Goal: Task Accomplishment & Management: Use online tool/utility

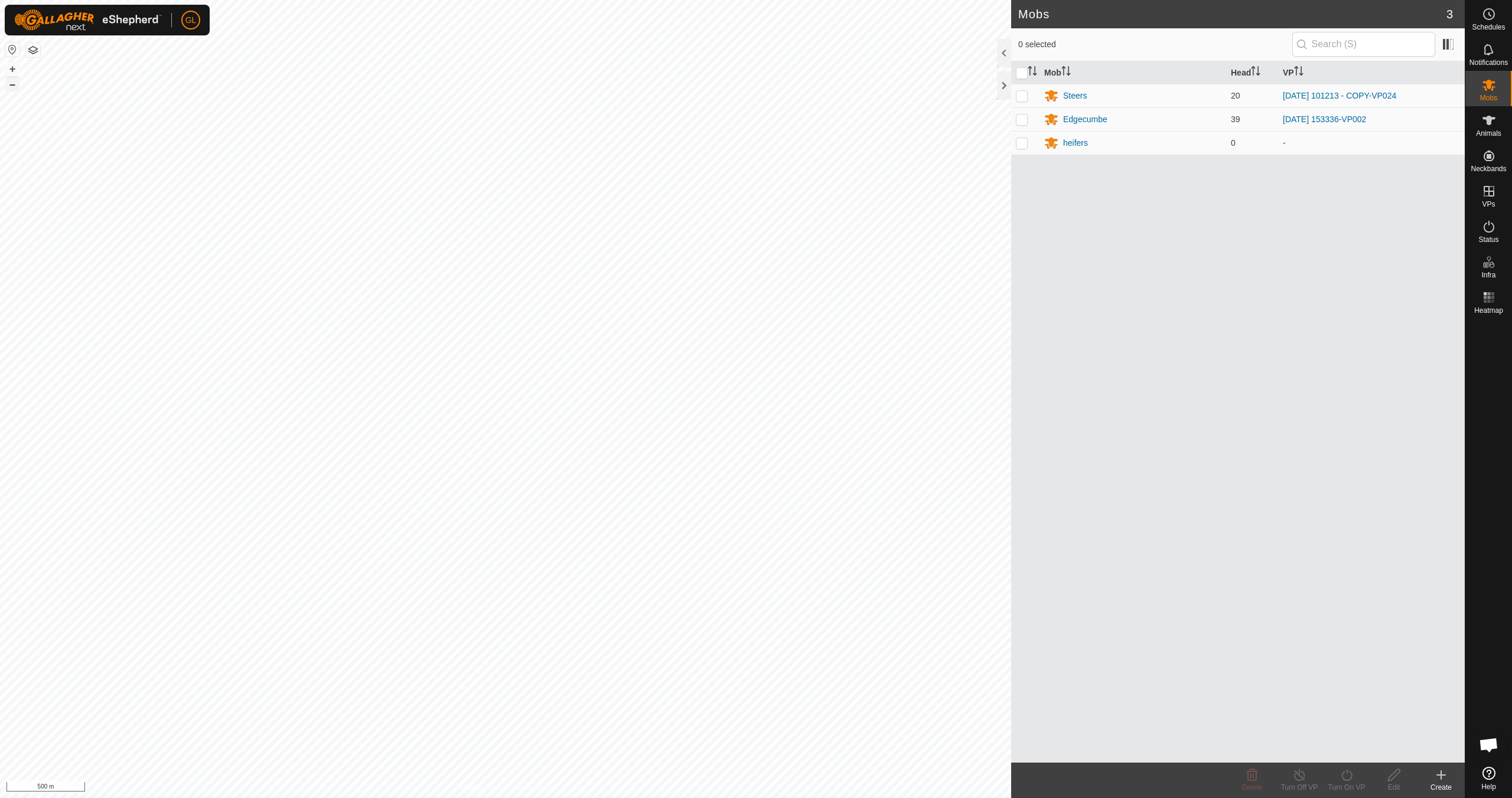
click at [15, 86] on button "–" at bounding box center [13, 85] width 14 height 14
click at [14, 86] on button "–" at bounding box center [13, 85] width 14 height 14
click at [14, 69] on button "+" at bounding box center [13, 69] width 14 height 14
click at [13, 68] on button "+" at bounding box center [13, 69] width 14 height 14
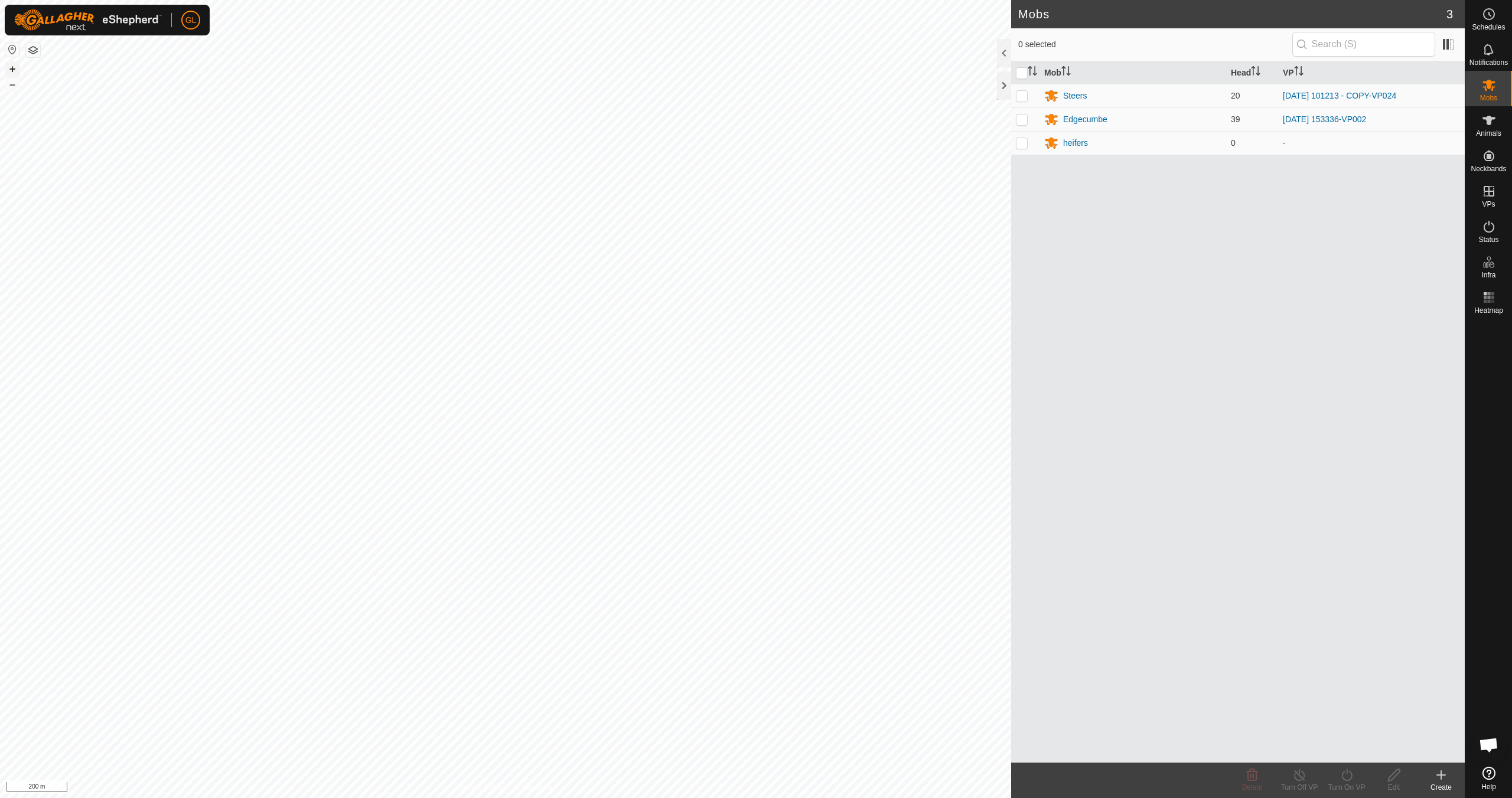
click at [13, 68] on button "+" at bounding box center [13, 69] width 14 height 14
click at [13, 69] on button "+" at bounding box center [13, 69] width 14 height 14
click at [13, 69] on button "+" at bounding box center [13, 69] width 14 height 14
click at [1080, 119] on div "Edgecumbe" at bounding box center [1085, 119] width 44 height 13
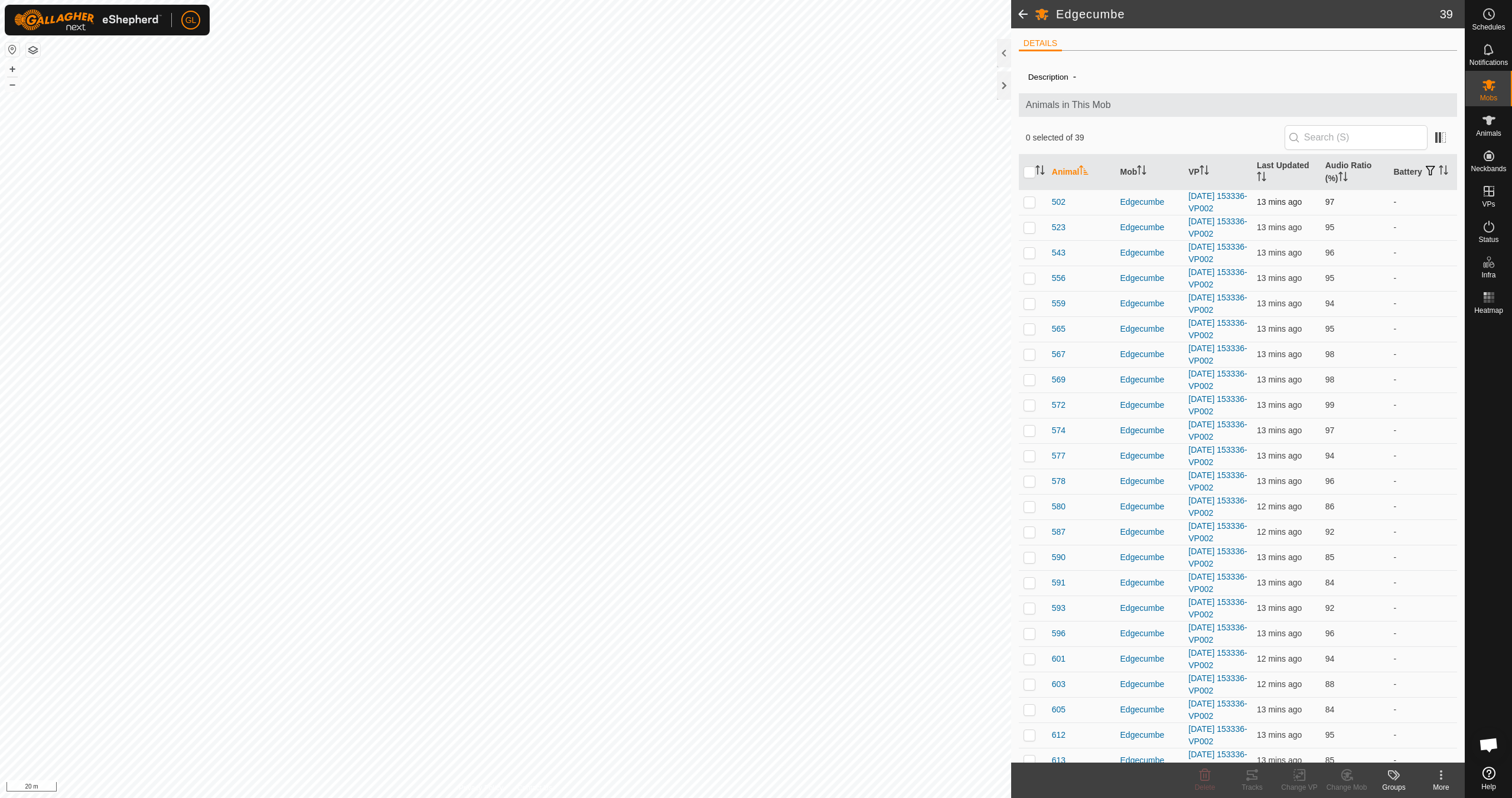
click at [1031, 200] on p-checkbox at bounding box center [1029, 202] width 12 height 10
click at [1250, 778] on icon at bounding box center [1252, 775] width 14 height 14
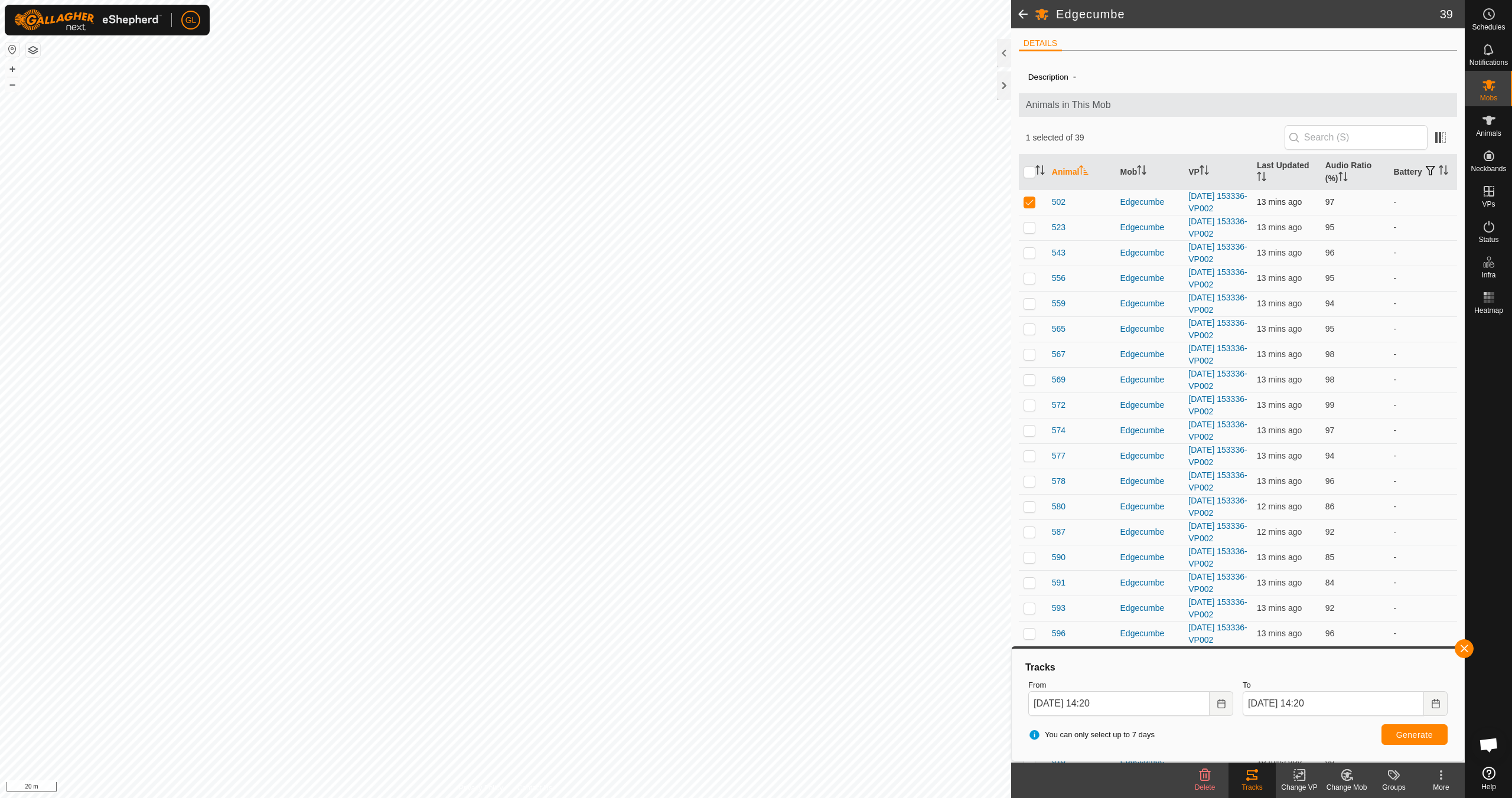
click at [1029, 201] on p-checkbox at bounding box center [1029, 202] width 12 height 10
checkbox input "false"
click at [1029, 227] on p-checkbox at bounding box center [1029, 227] width 12 height 10
click at [1259, 780] on tracks-svg-icon at bounding box center [1252, 775] width 47 height 14
click at [1468, 646] on button "button" at bounding box center [1464, 649] width 19 height 19
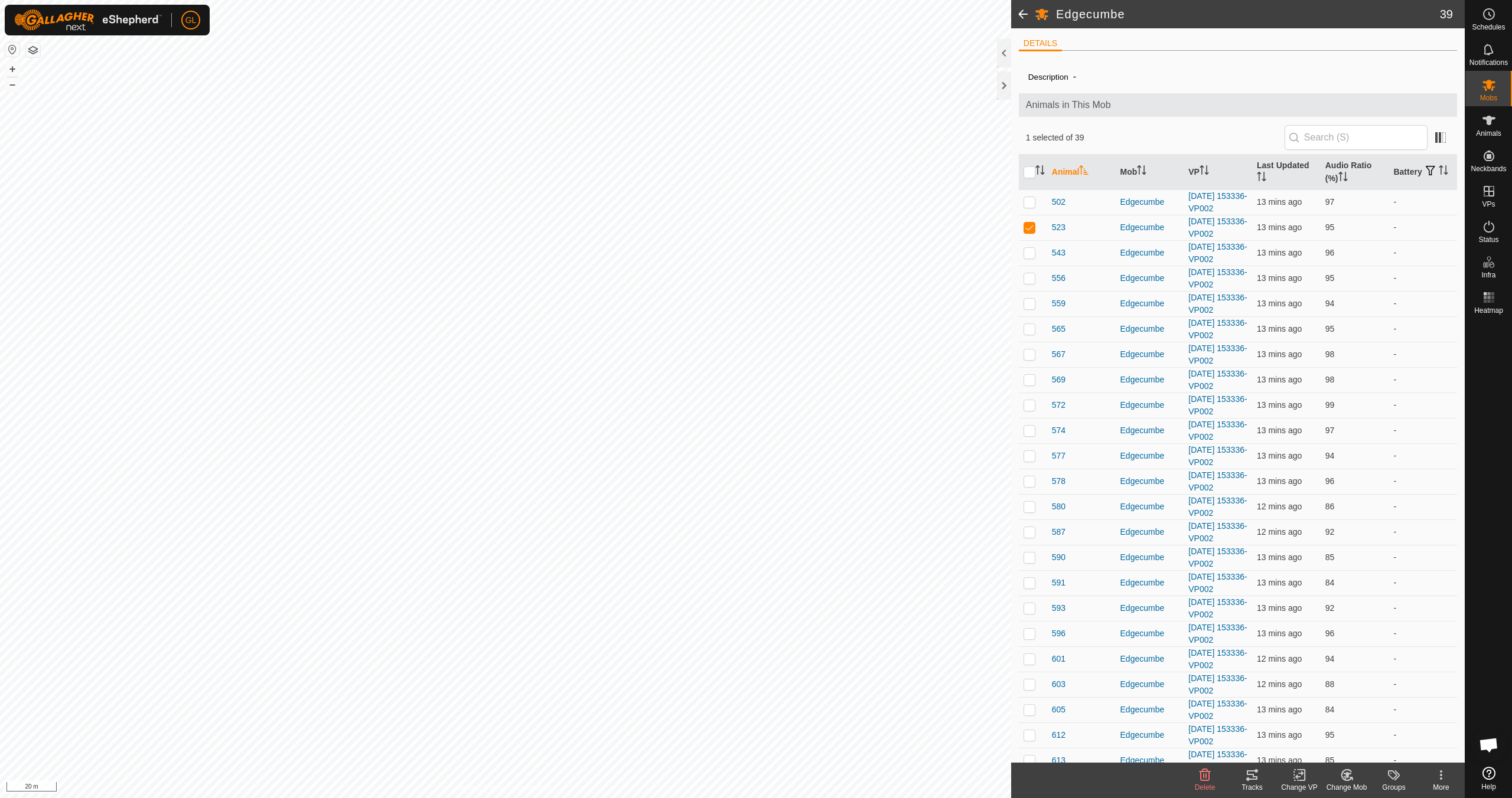
click at [1260, 785] on div "Tracks" at bounding box center [1252, 787] width 47 height 11
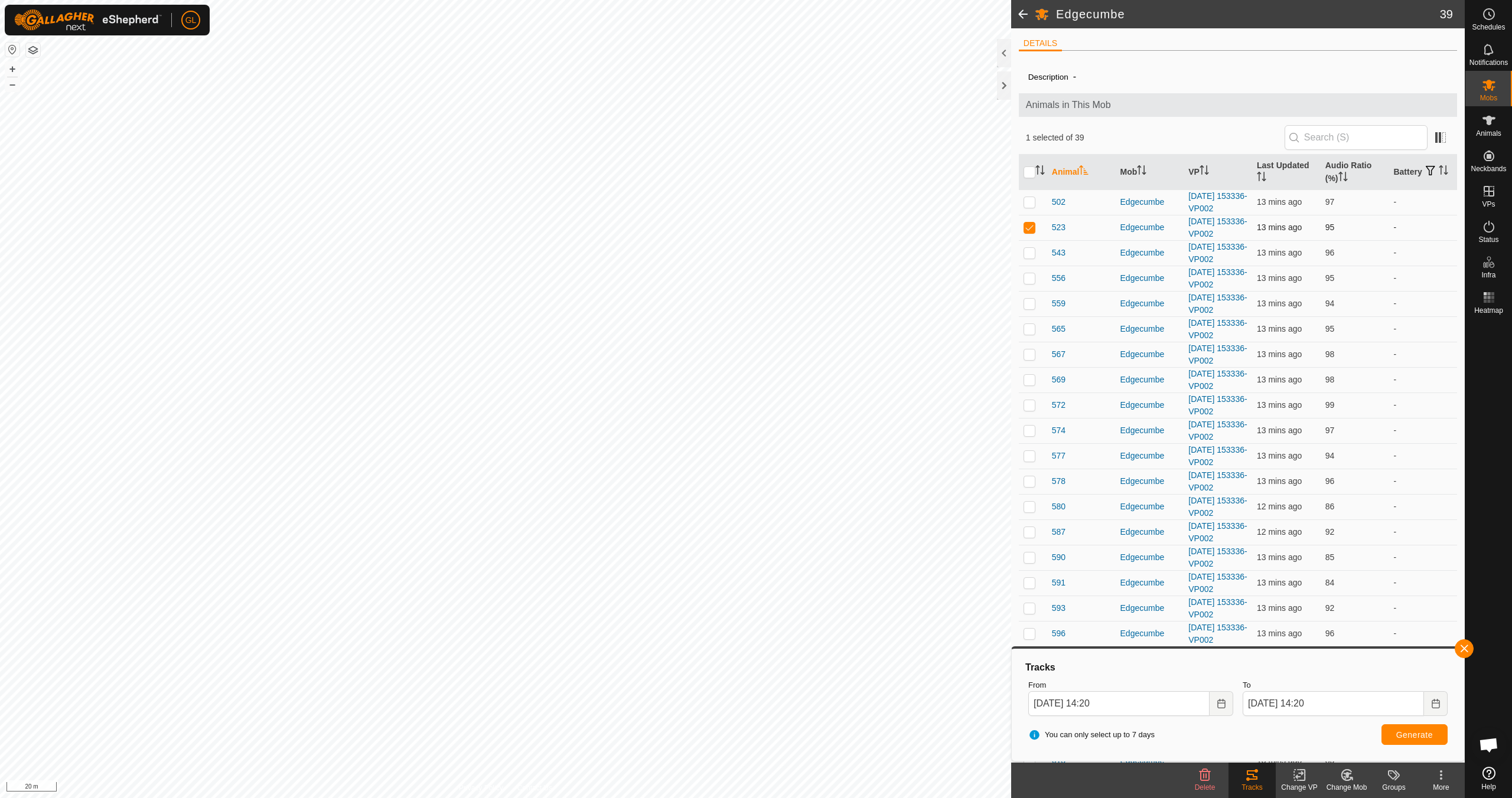
click at [1029, 227] on p-checkbox at bounding box center [1029, 227] width 12 height 10
checkbox input "false"
click at [1464, 647] on button "button" at bounding box center [1464, 649] width 19 height 19
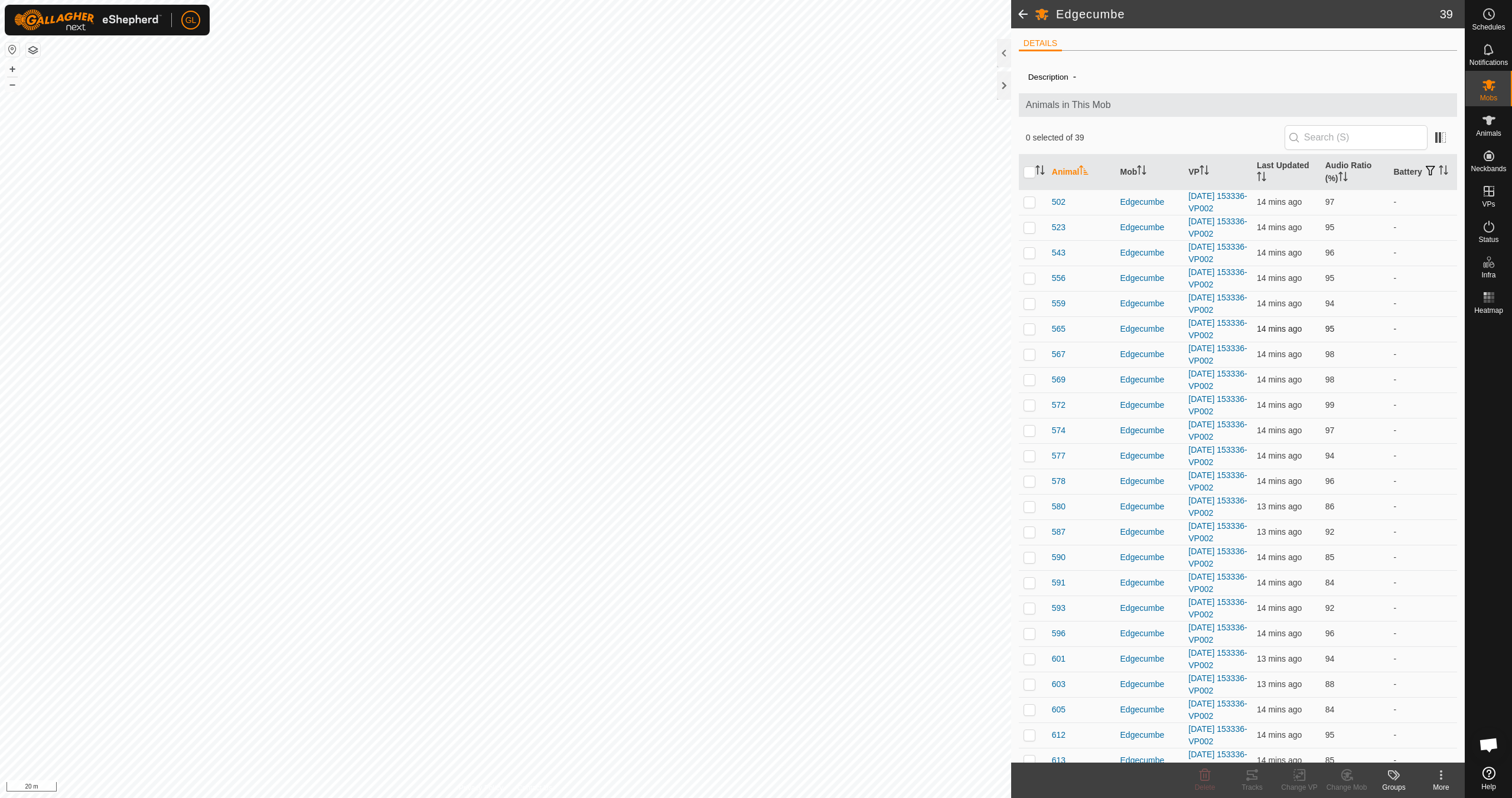
click at [1030, 328] on p-checkbox at bounding box center [1029, 329] width 12 height 10
click at [1250, 780] on icon at bounding box center [1252, 775] width 14 height 14
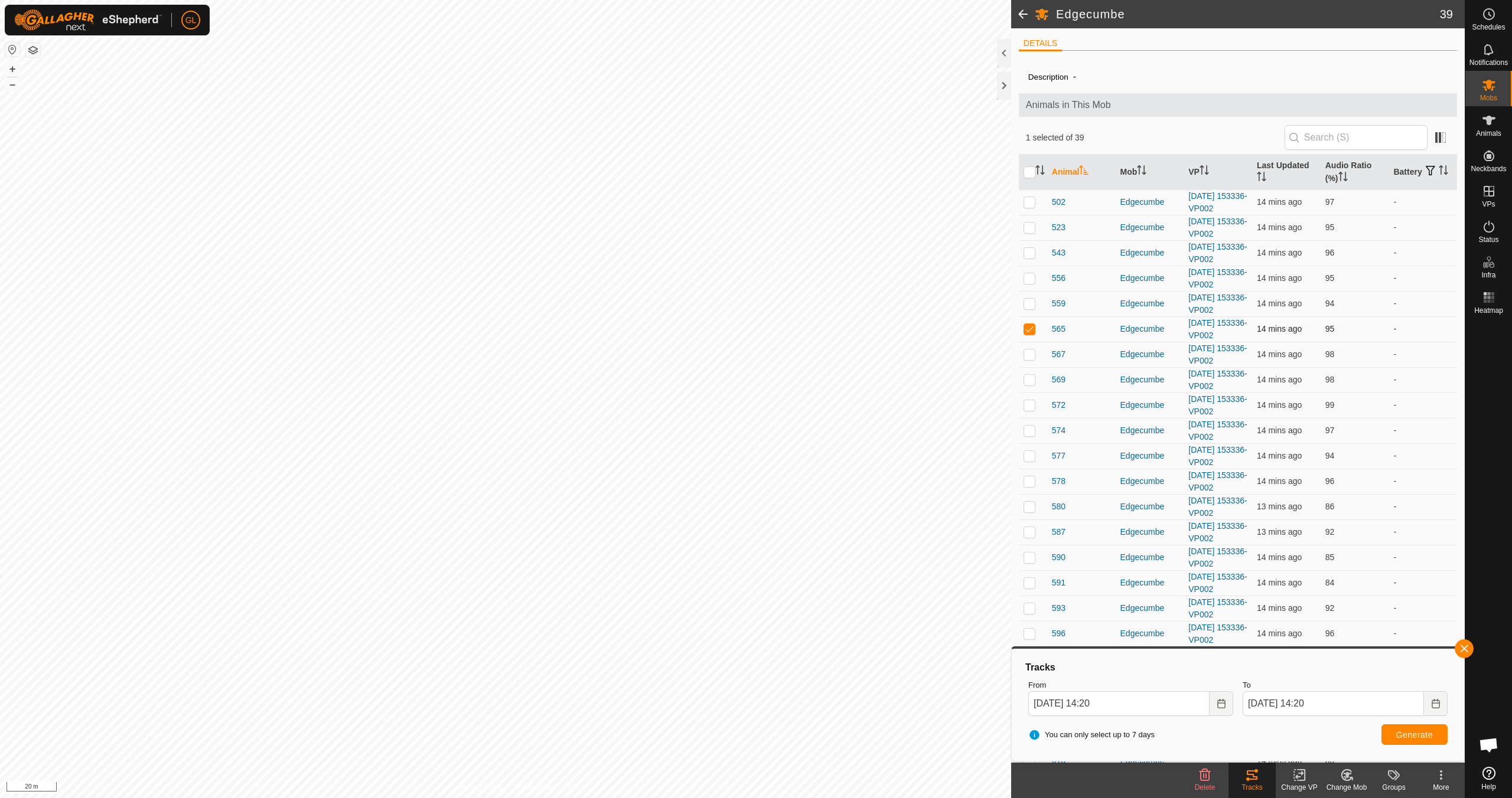
click at [1032, 331] on p-checkbox at bounding box center [1029, 329] width 12 height 10
checkbox input "false"
click at [1458, 648] on button "button" at bounding box center [1464, 649] width 19 height 19
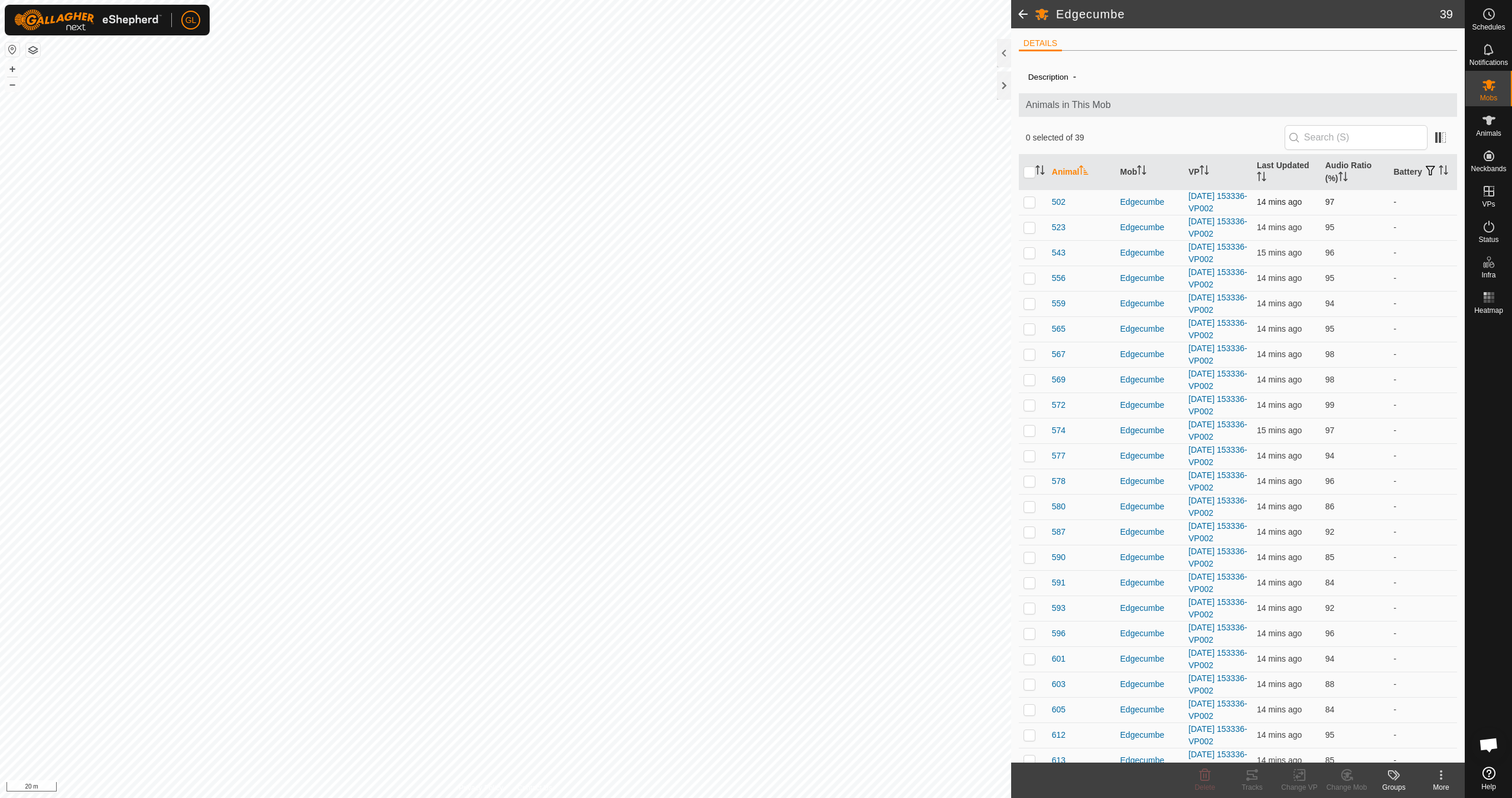
click at [1037, 206] on td at bounding box center [1032, 202] width 28 height 26
click at [1255, 775] on icon at bounding box center [1252, 775] width 14 height 14
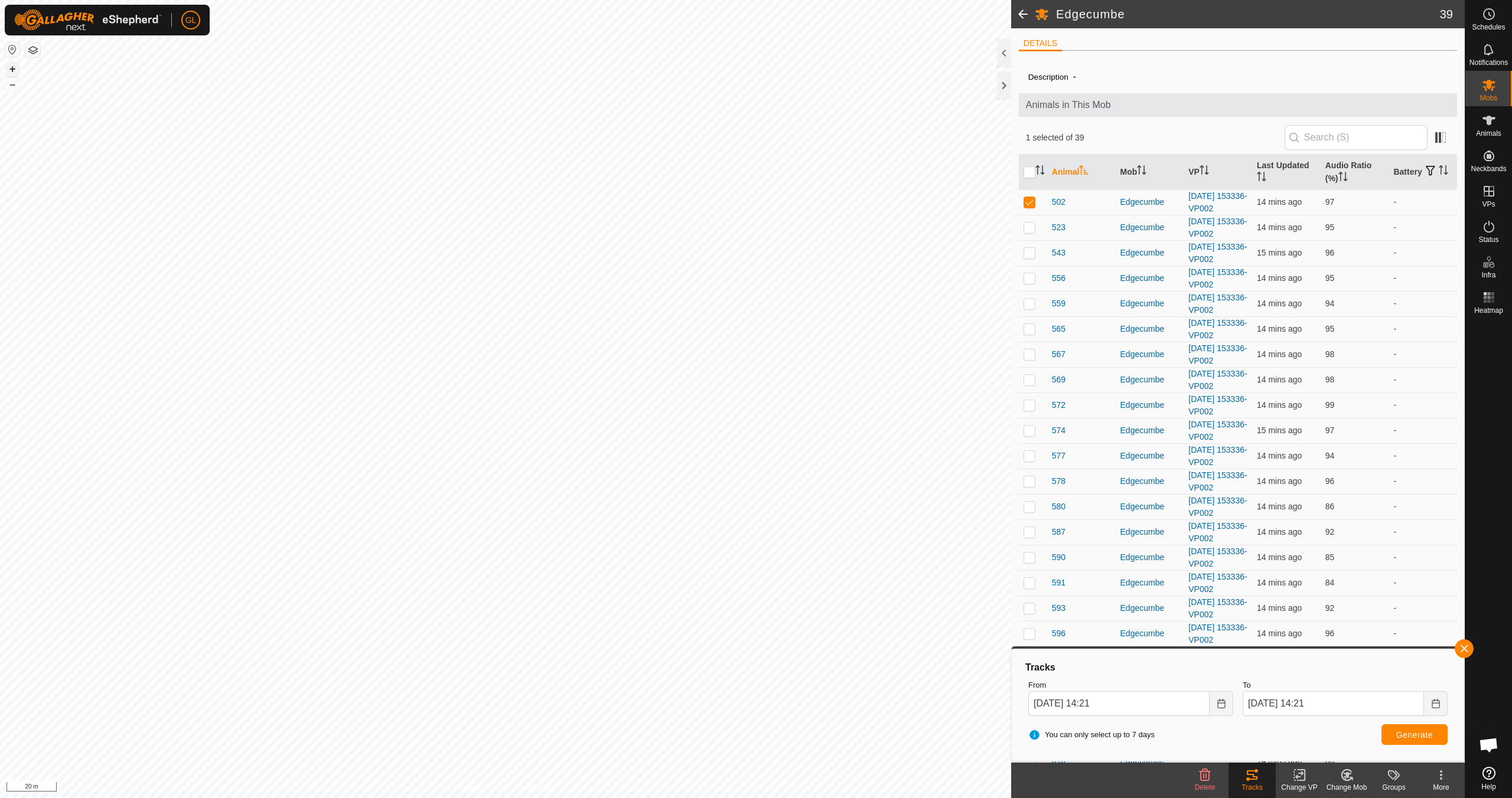
click at [10, 66] on button "+" at bounding box center [13, 69] width 14 height 14
click at [11, 70] on button "+" at bounding box center [13, 69] width 14 height 14
click at [1031, 201] on p-checkbox at bounding box center [1029, 202] width 12 height 10
checkbox input "false"
click at [1462, 649] on button "button" at bounding box center [1464, 649] width 19 height 19
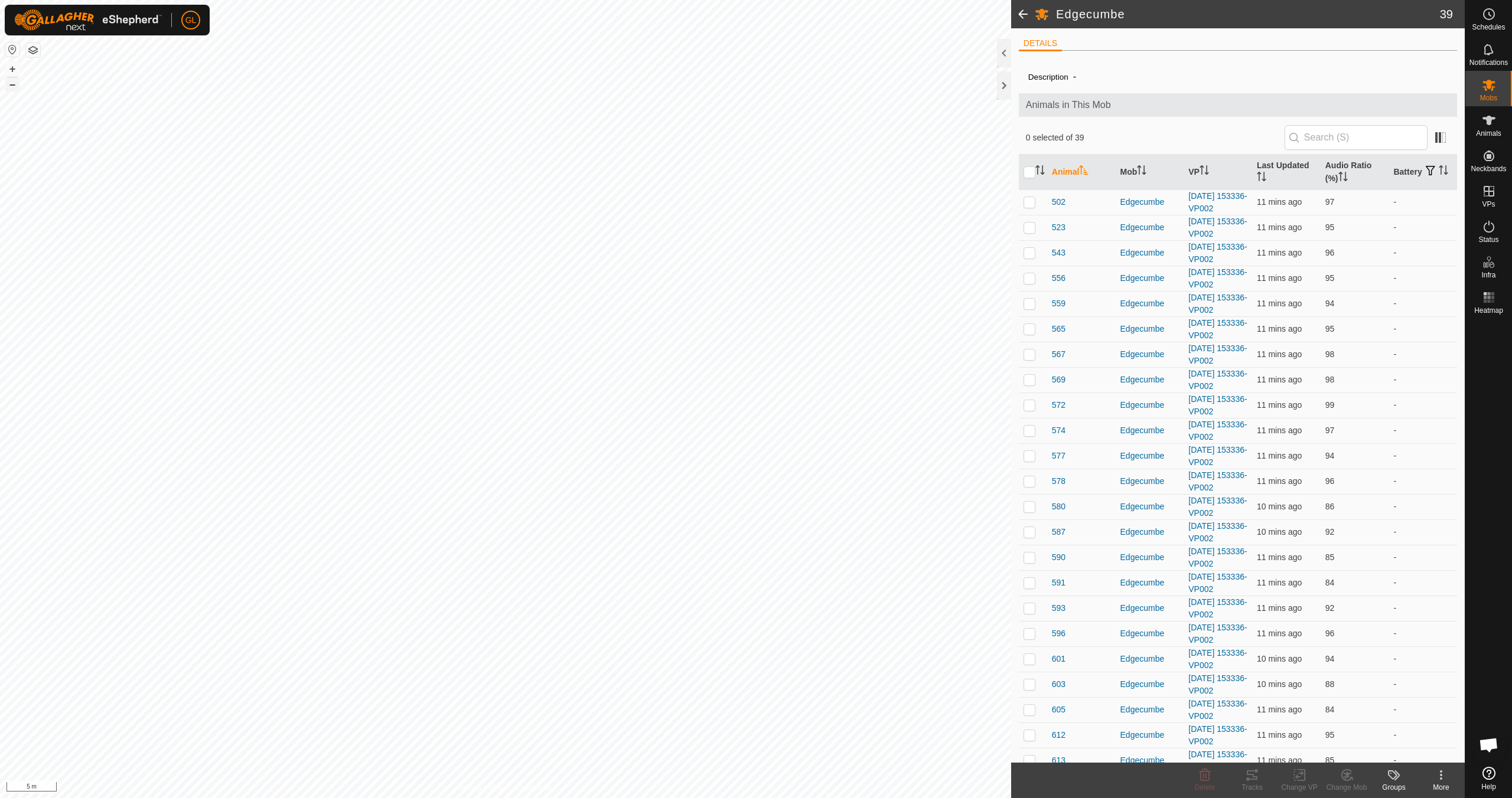
click at [13, 85] on button "–" at bounding box center [13, 85] width 14 height 14
click at [14, 85] on button "–" at bounding box center [13, 85] width 14 height 14
click at [1210, 230] on link "[DATE] 153336-VP002" at bounding box center [1218, 227] width 59 height 22
click at [1493, 230] on icon at bounding box center [1489, 227] width 14 height 14
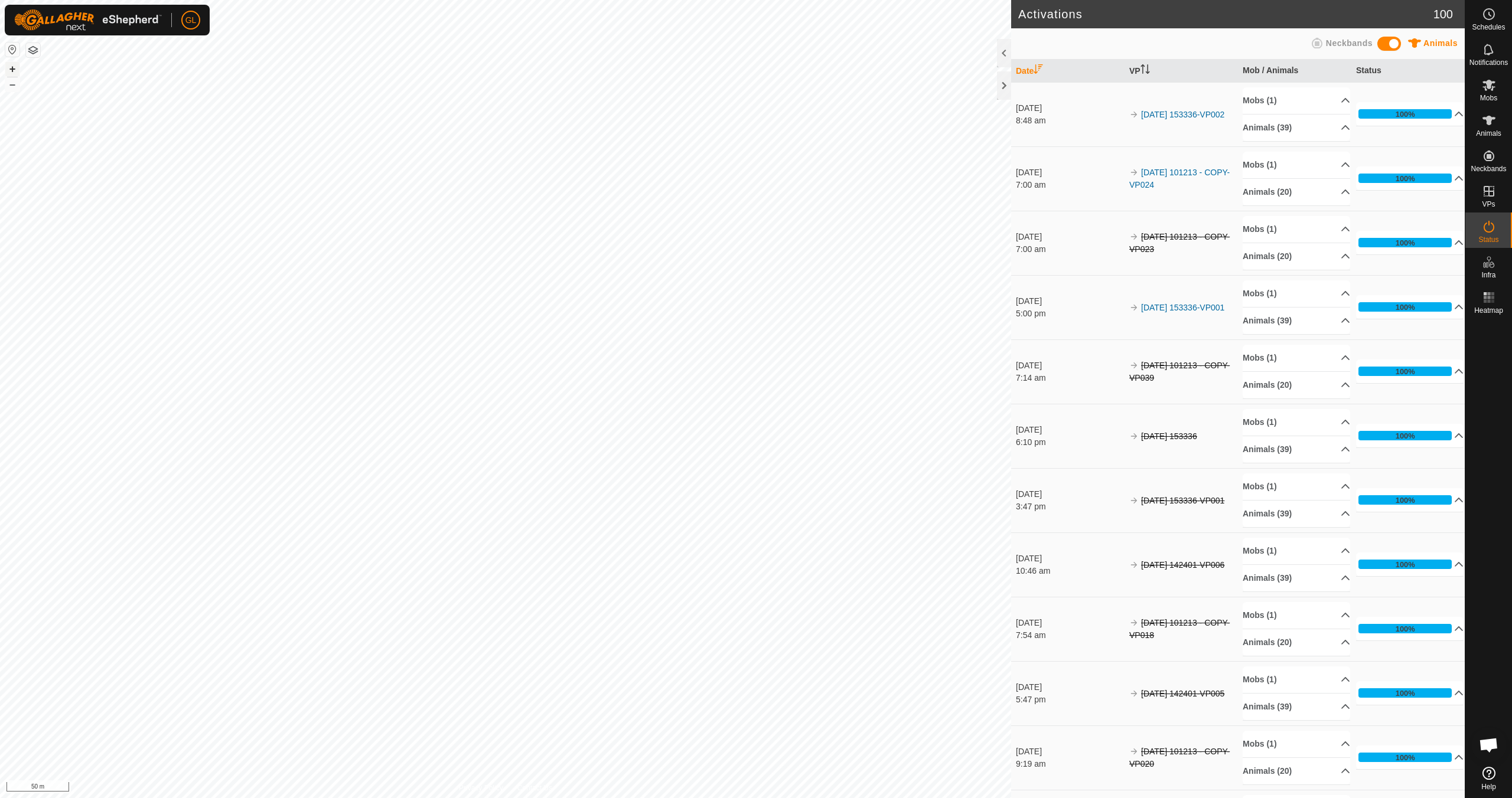
click at [14, 70] on button "+" at bounding box center [13, 69] width 14 height 14
click at [1489, 90] on icon at bounding box center [1489, 85] width 14 height 14
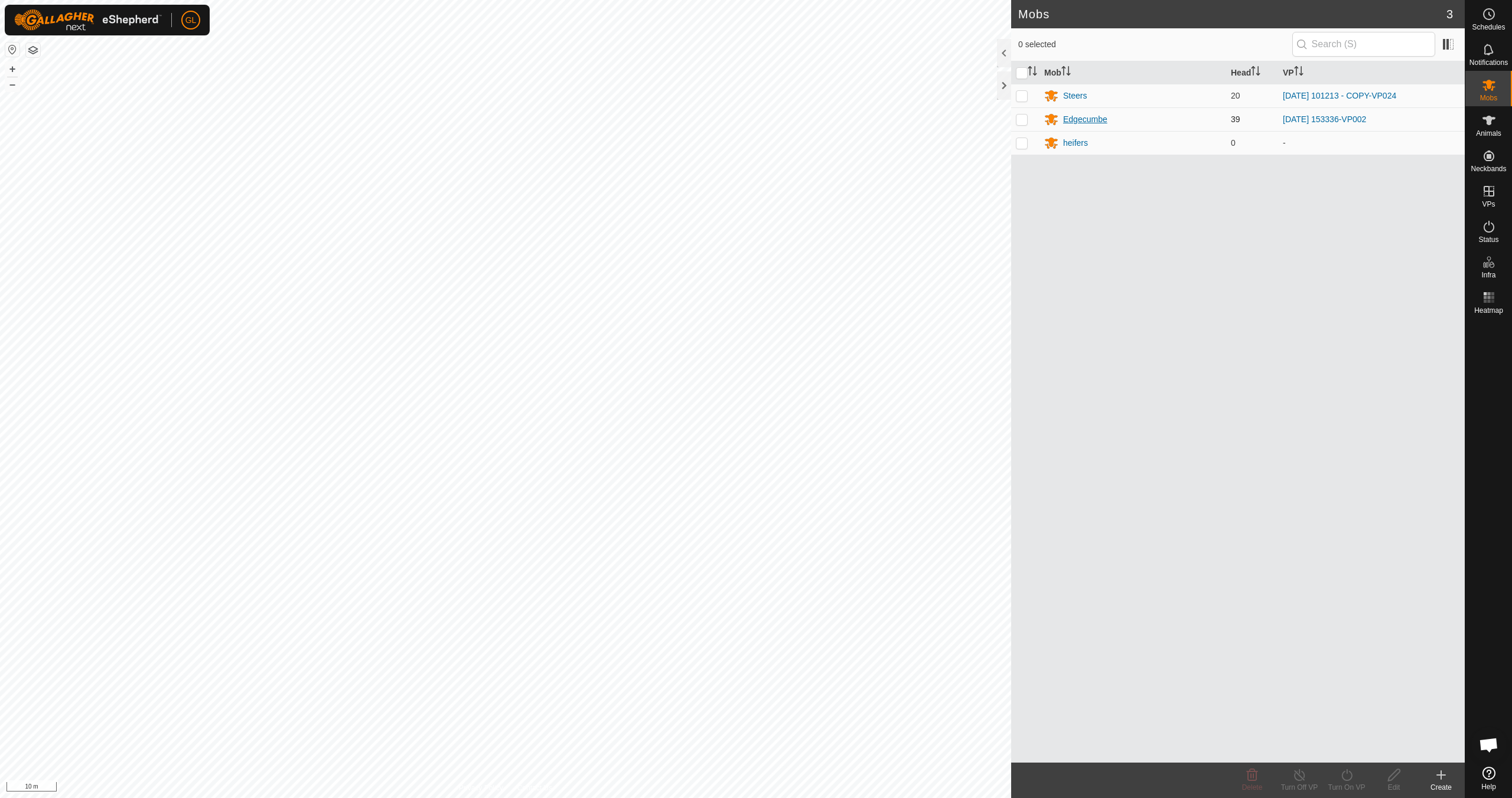
click at [1078, 117] on div "Edgecumbe" at bounding box center [1085, 119] width 44 height 13
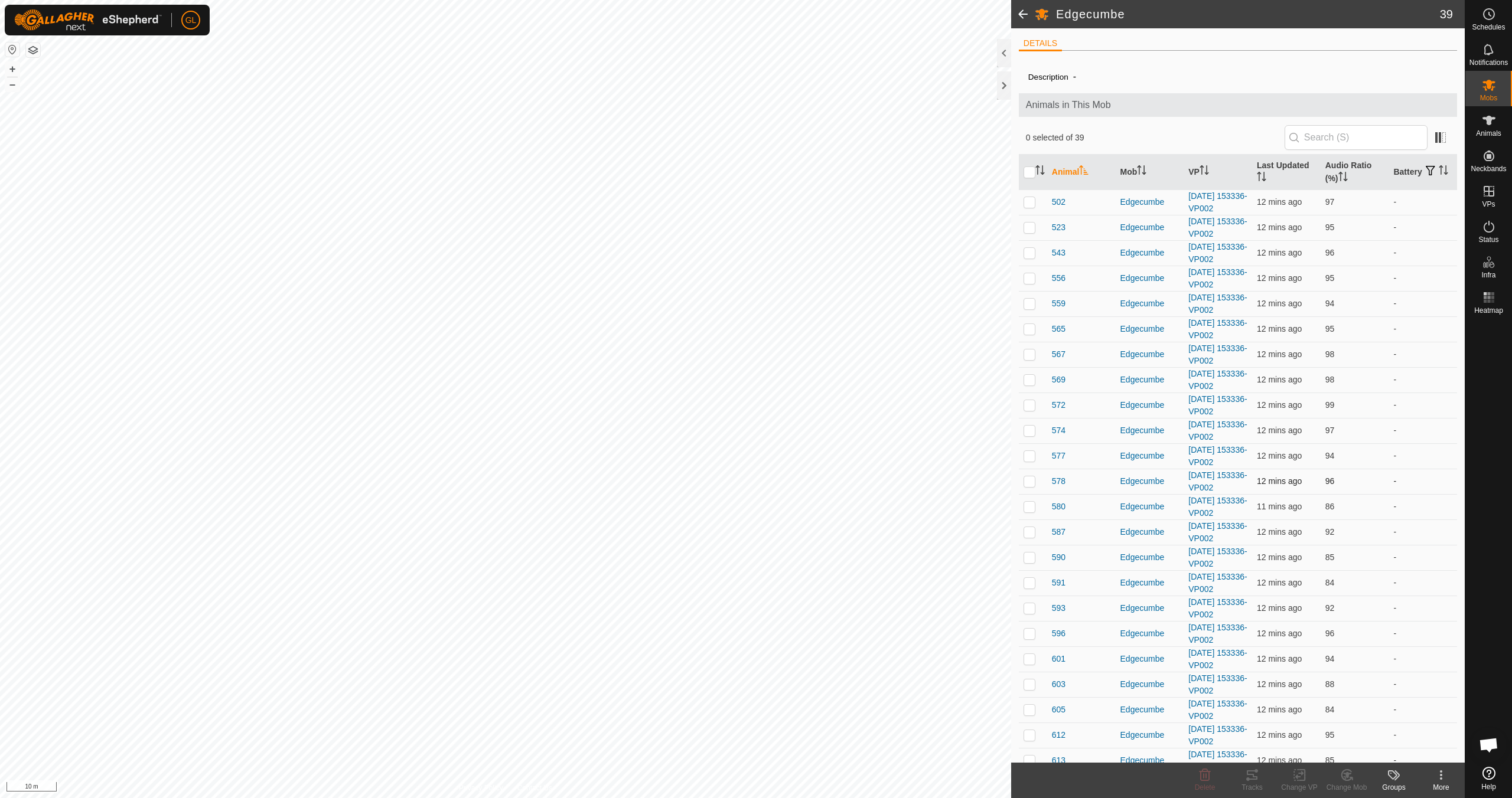
click at [1032, 480] on p-checkbox at bounding box center [1029, 481] width 12 height 10
click at [1255, 781] on icon at bounding box center [1252, 775] width 14 height 14
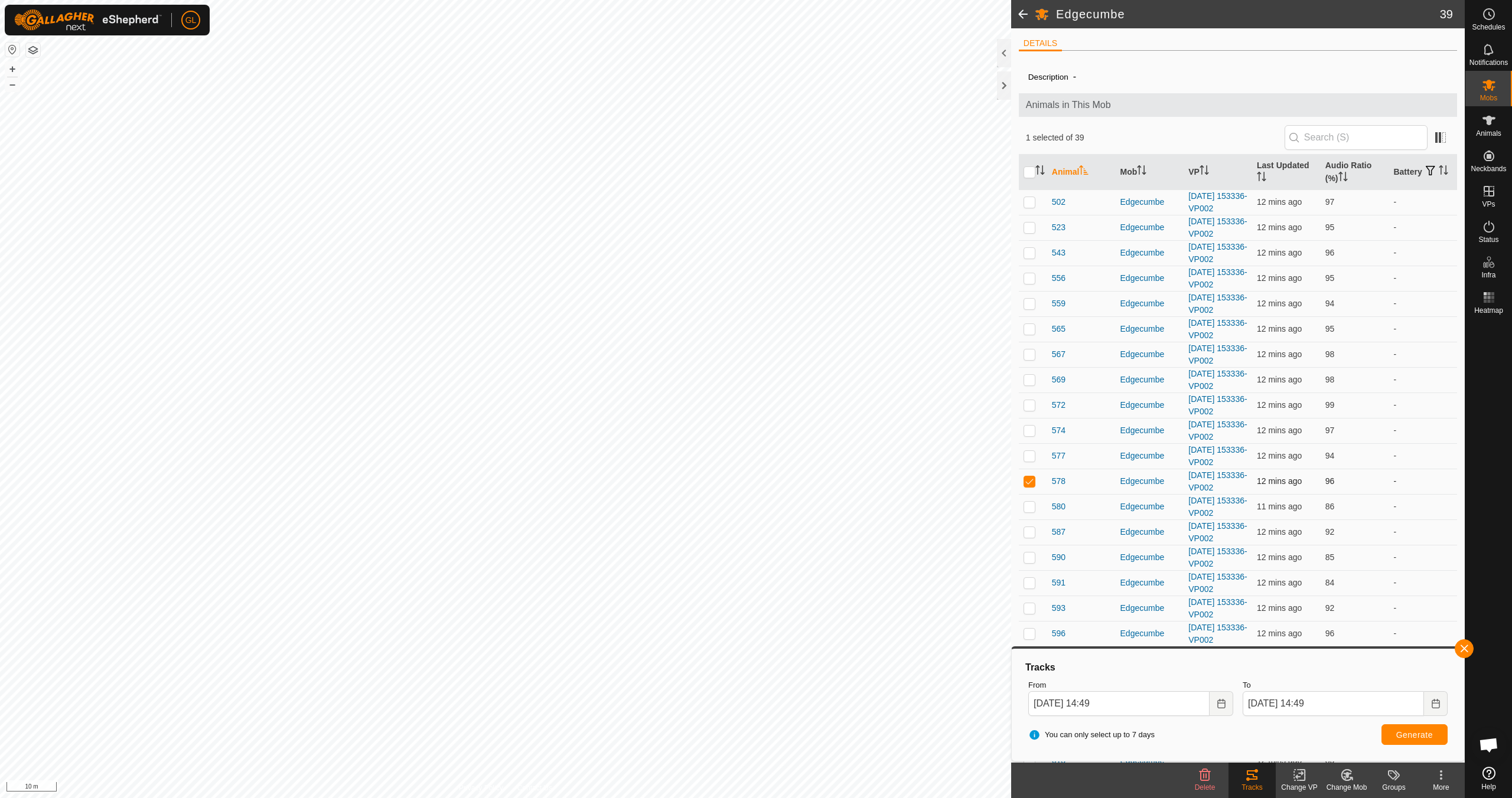
click at [1029, 483] on p-checkbox at bounding box center [1029, 481] width 12 height 10
checkbox input "false"
click at [1467, 650] on button "button" at bounding box center [1464, 649] width 19 height 19
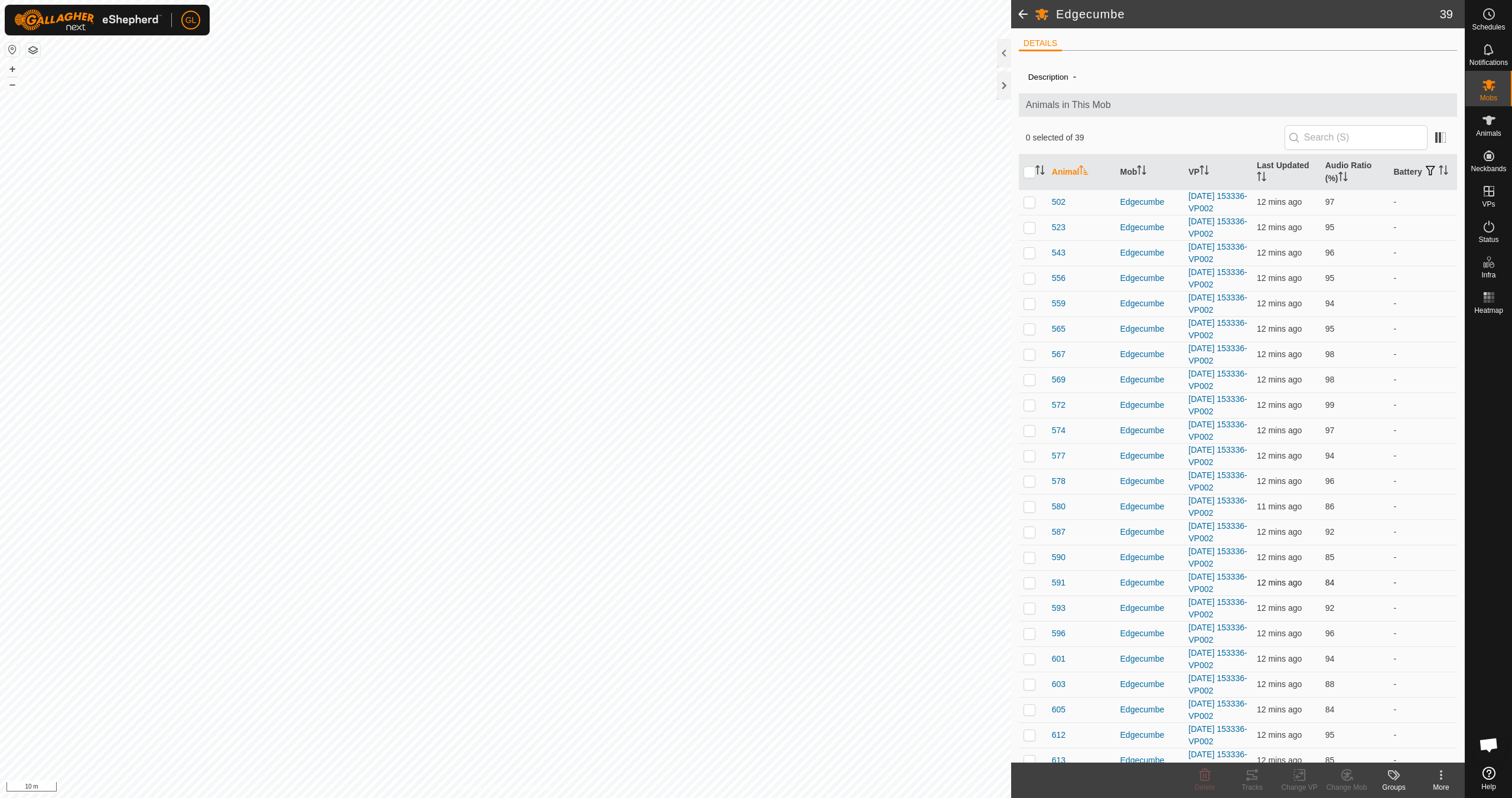
click at [1032, 581] on p-checkbox at bounding box center [1029, 583] width 12 height 10
click at [1256, 776] on icon at bounding box center [1252, 775] width 14 height 14
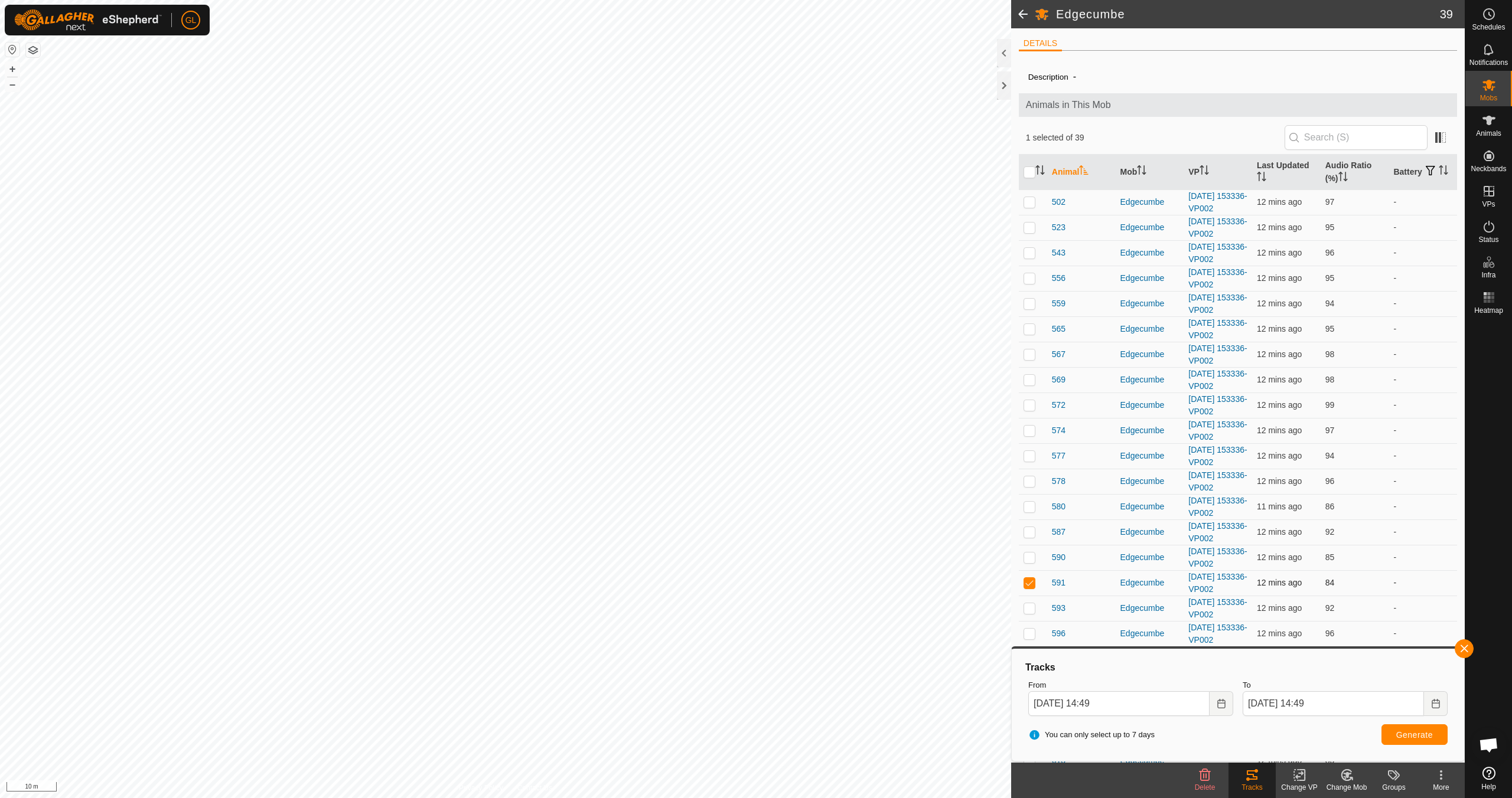
click at [1025, 583] on p-checkbox at bounding box center [1029, 583] width 12 height 10
checkbox input "false"
click at [1464, 650] on button "button" at bounding box center [1464, 649] width 19 height 19
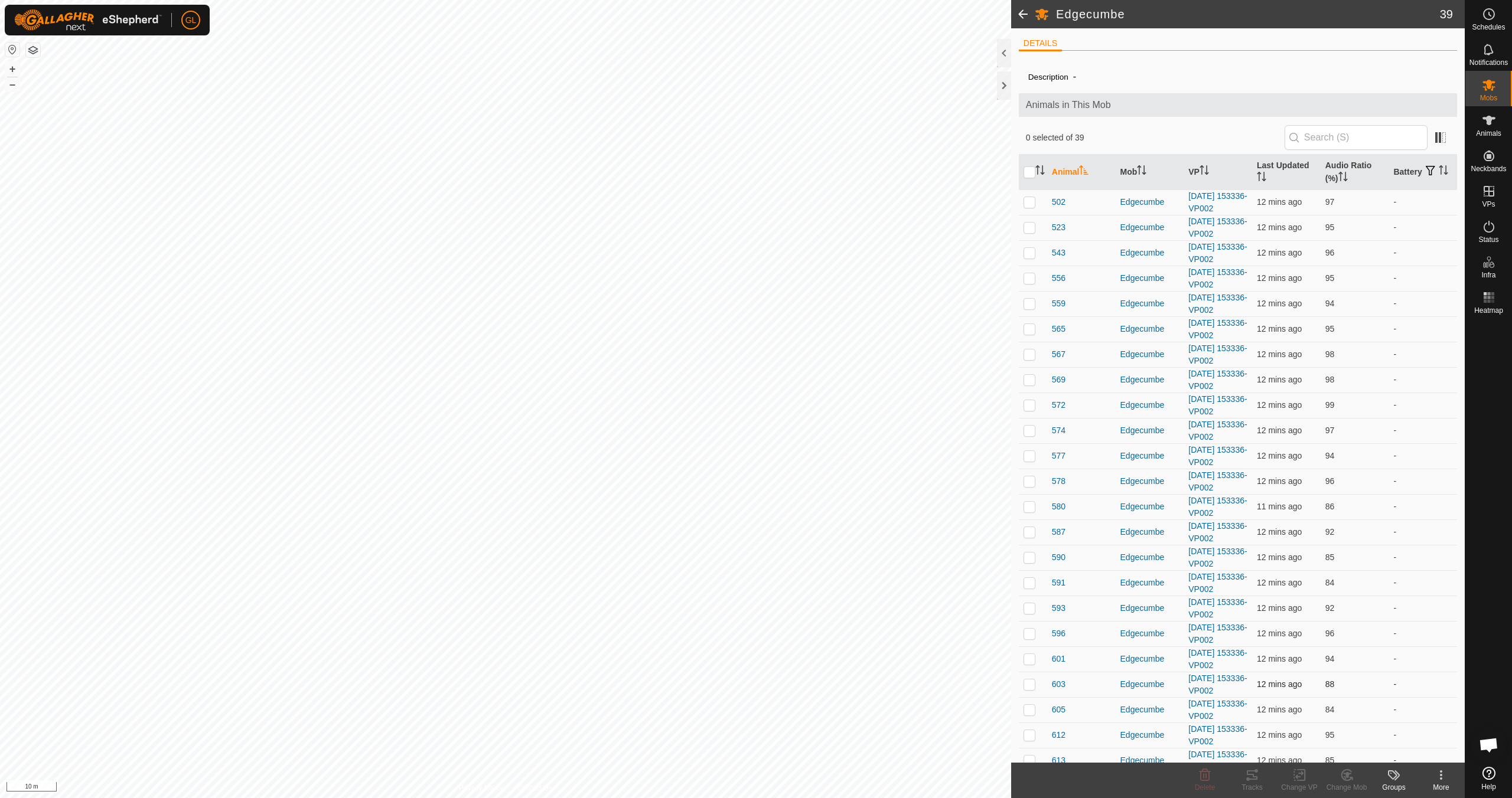
click at [1028, 681] on p-checkbox at bounding box center [1029, 684] width 12 height 10
click at [1259, 778] on icon at bounding box center [1252, 775] width 14 height 14
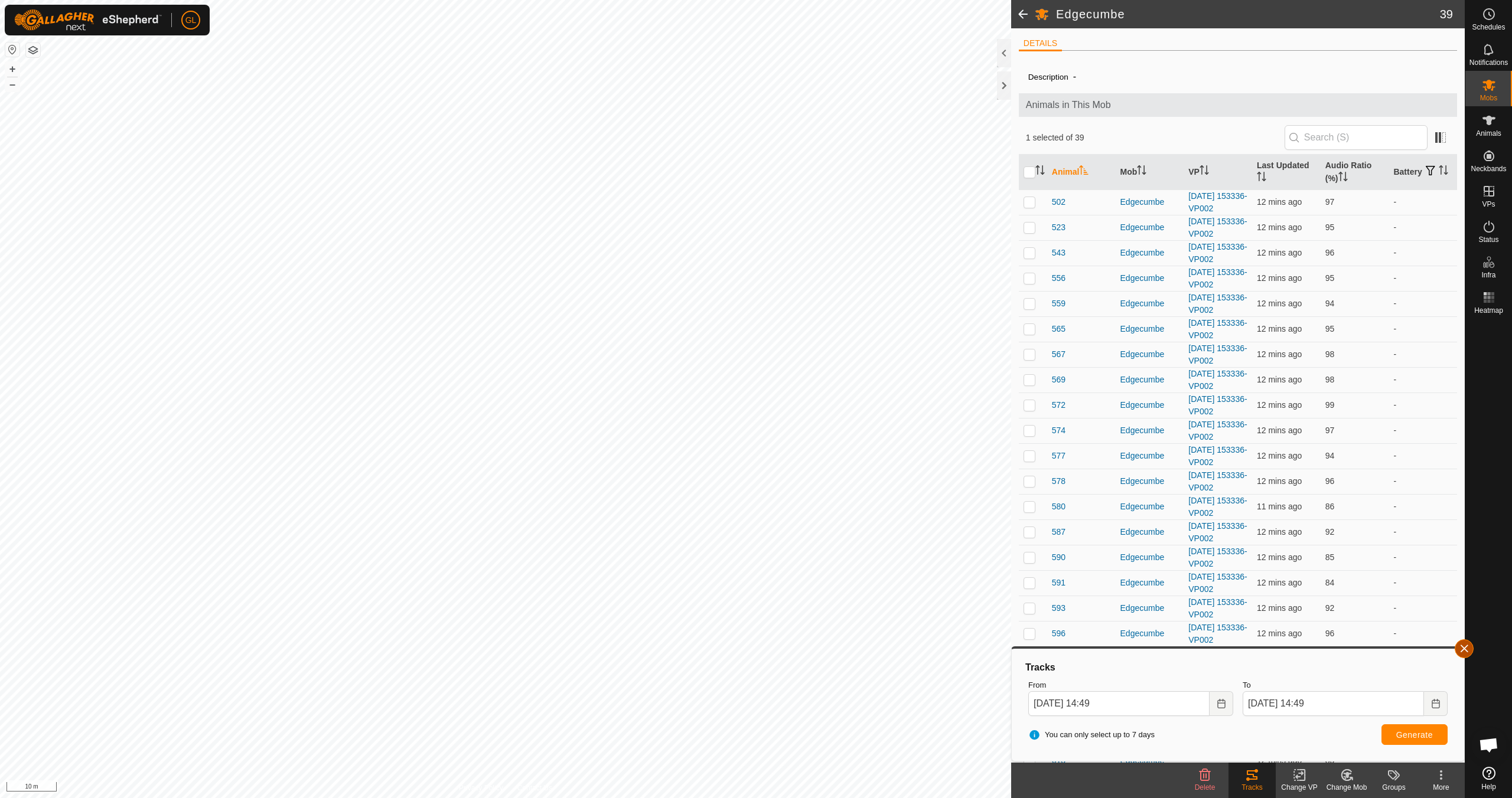
click at [1460, 648] on button "button" at bounding box center [1464, 649] width 19 height 19
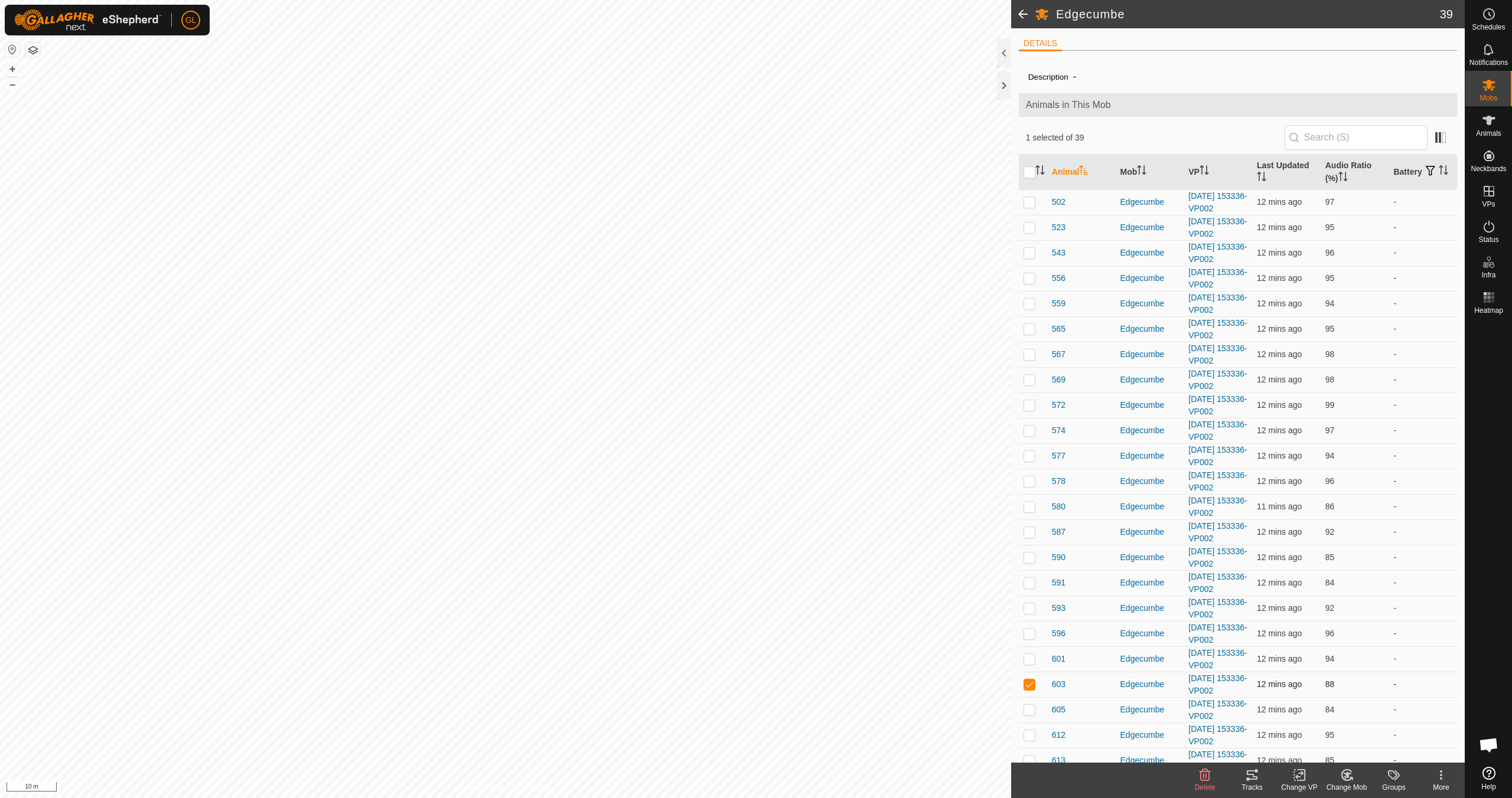
click at [1035, 687] on td at bounding box center [1032, 685] width 28 height 26
checkbox input "false"
click at [12, 68] on button "+" at bounding box center [13, 69] width 14 height 14
click at [9, 69] on button "+" at bounding box center [13, 69] width 14 height 14
click at [10, 82] on button "–" at bounding box center [13, 85] width 14 height 14
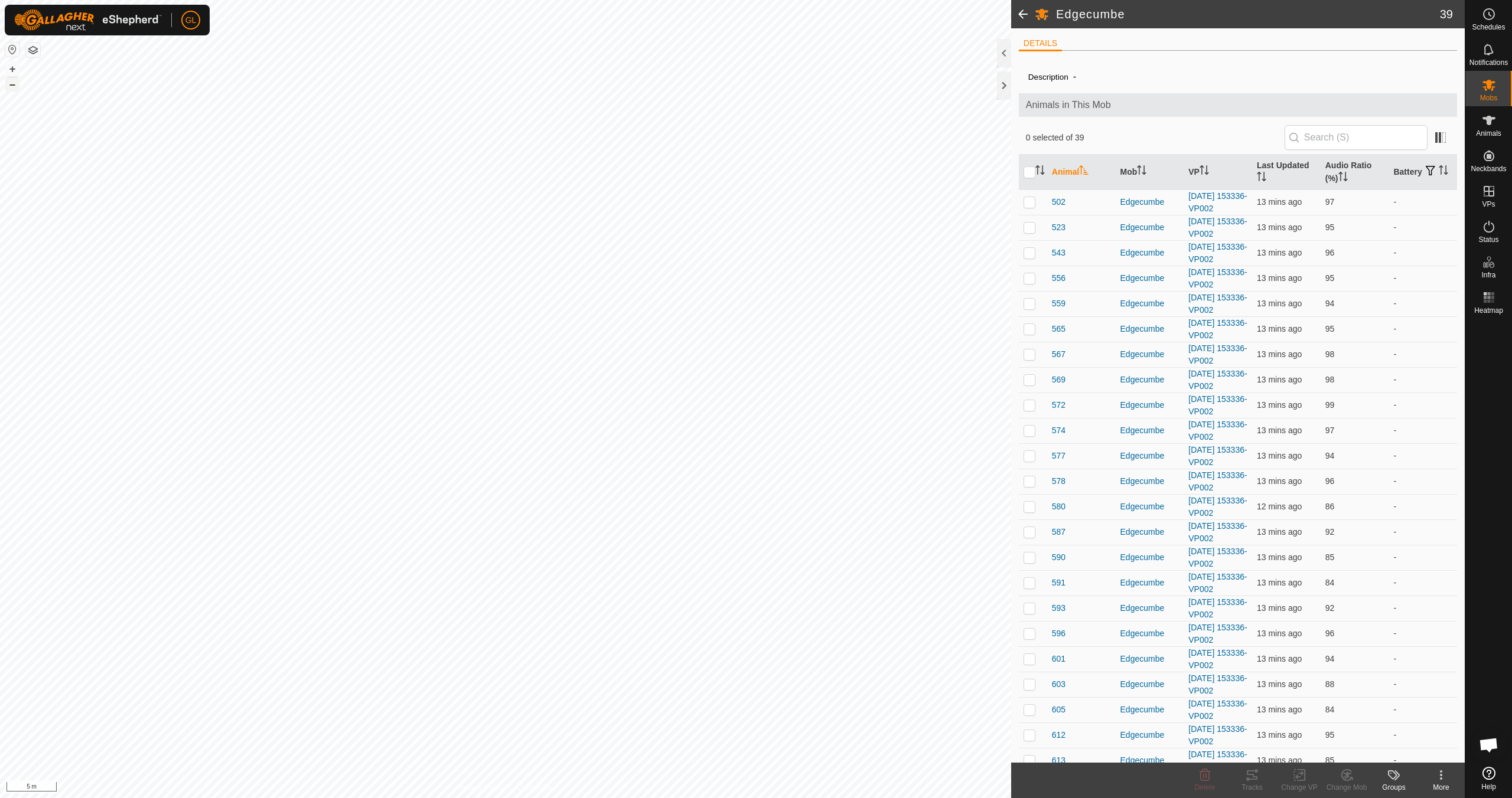
click at [10, 82] on button "–" at bounding box center [13, 85] width 14 height 14
click at [10, 67] on button "+" at bounding box center [13, 69] width 14 height 14
click at [1383, 189] on link "In Rotation" at bounding box center [1413, 191] width 101 height 24
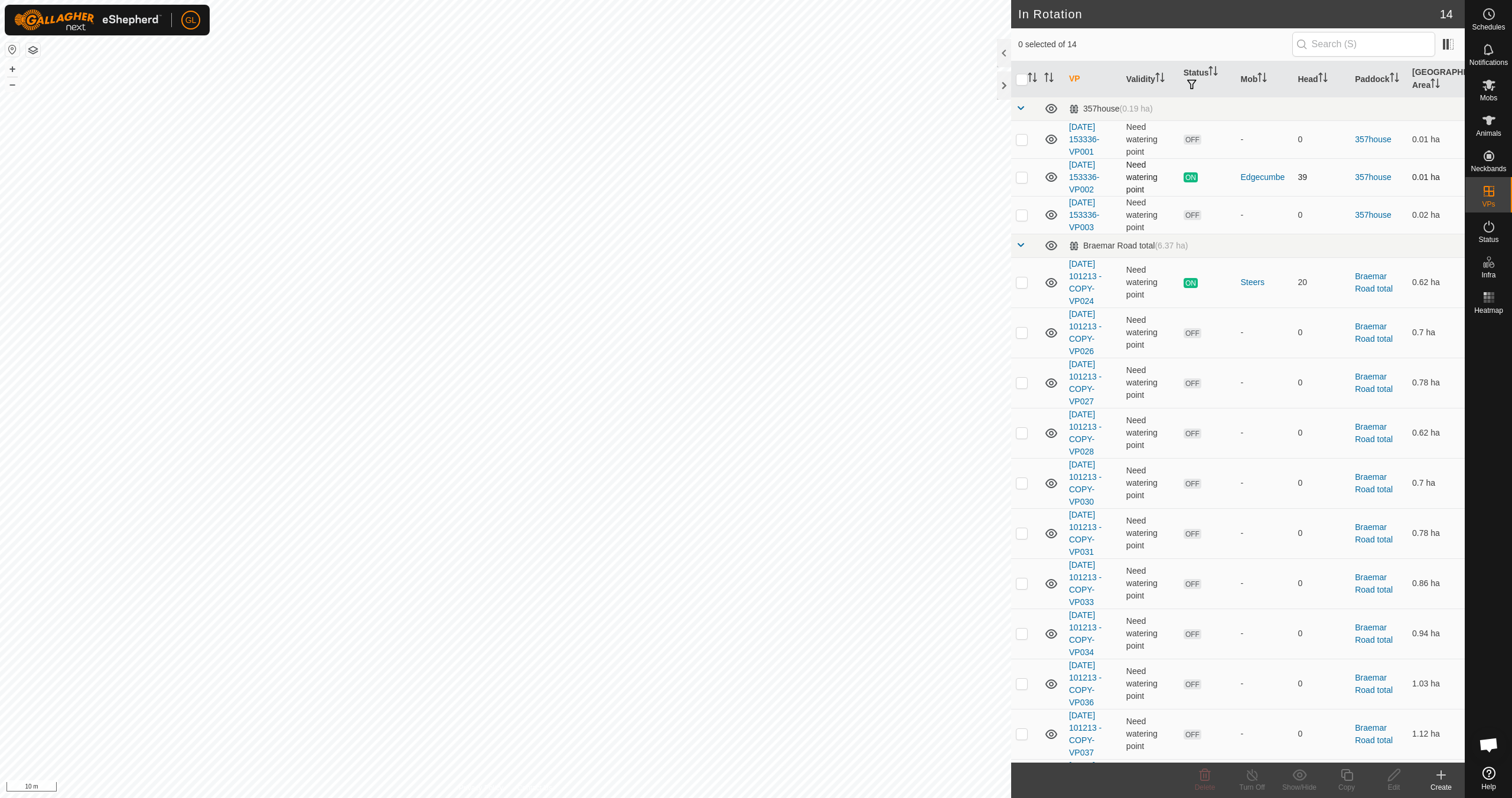
click at [1024, 176] on p-checkbox at bounding box center [1022, 177] width 12 height 10
checkbox input "true"
click at [1342, 776] on icon at bounding box center [1347, 775] width 15 height 14
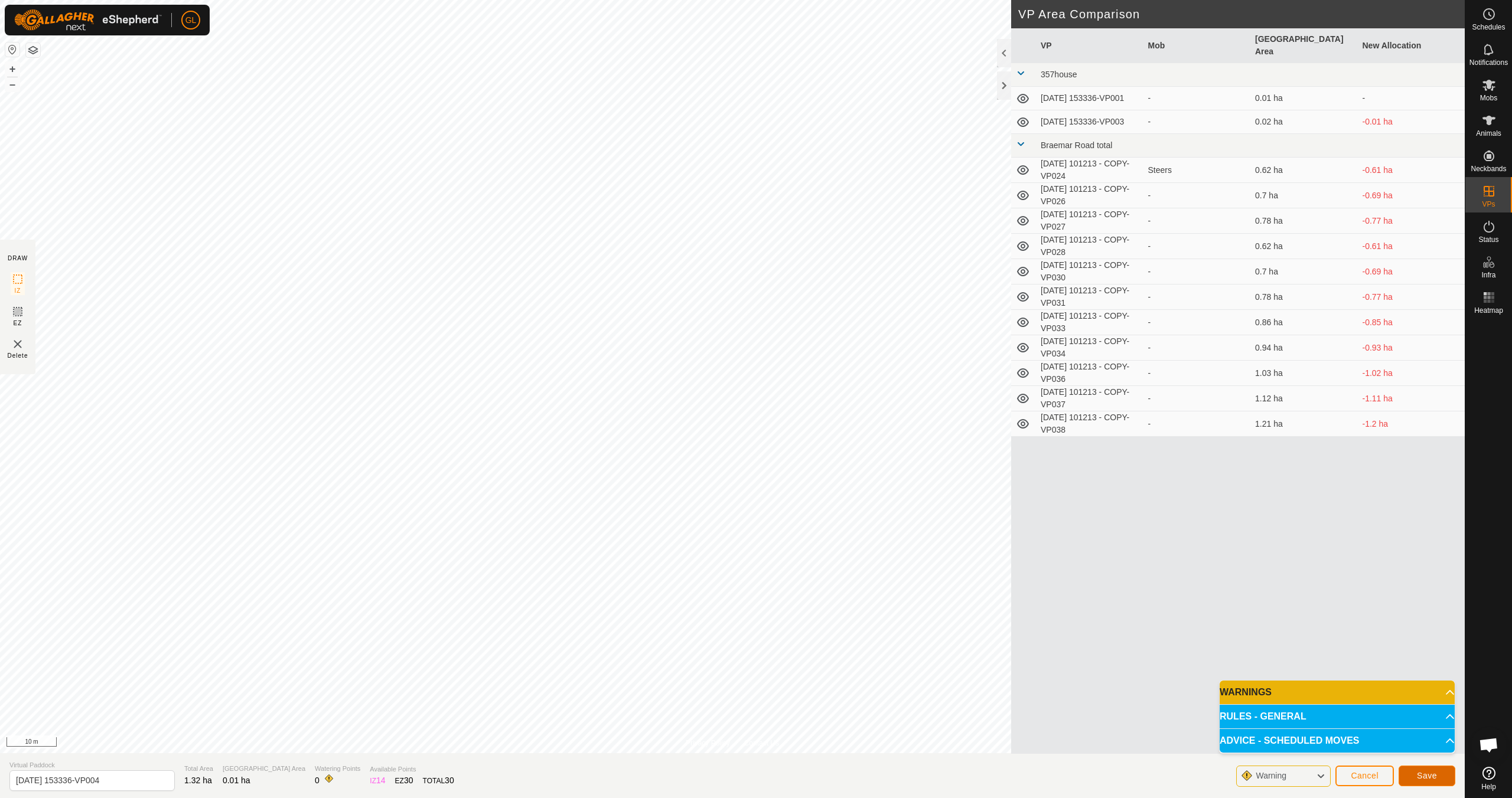
click at [1421, 779] on span "Save" at bounding box center [1427, 776] width 20 height 10
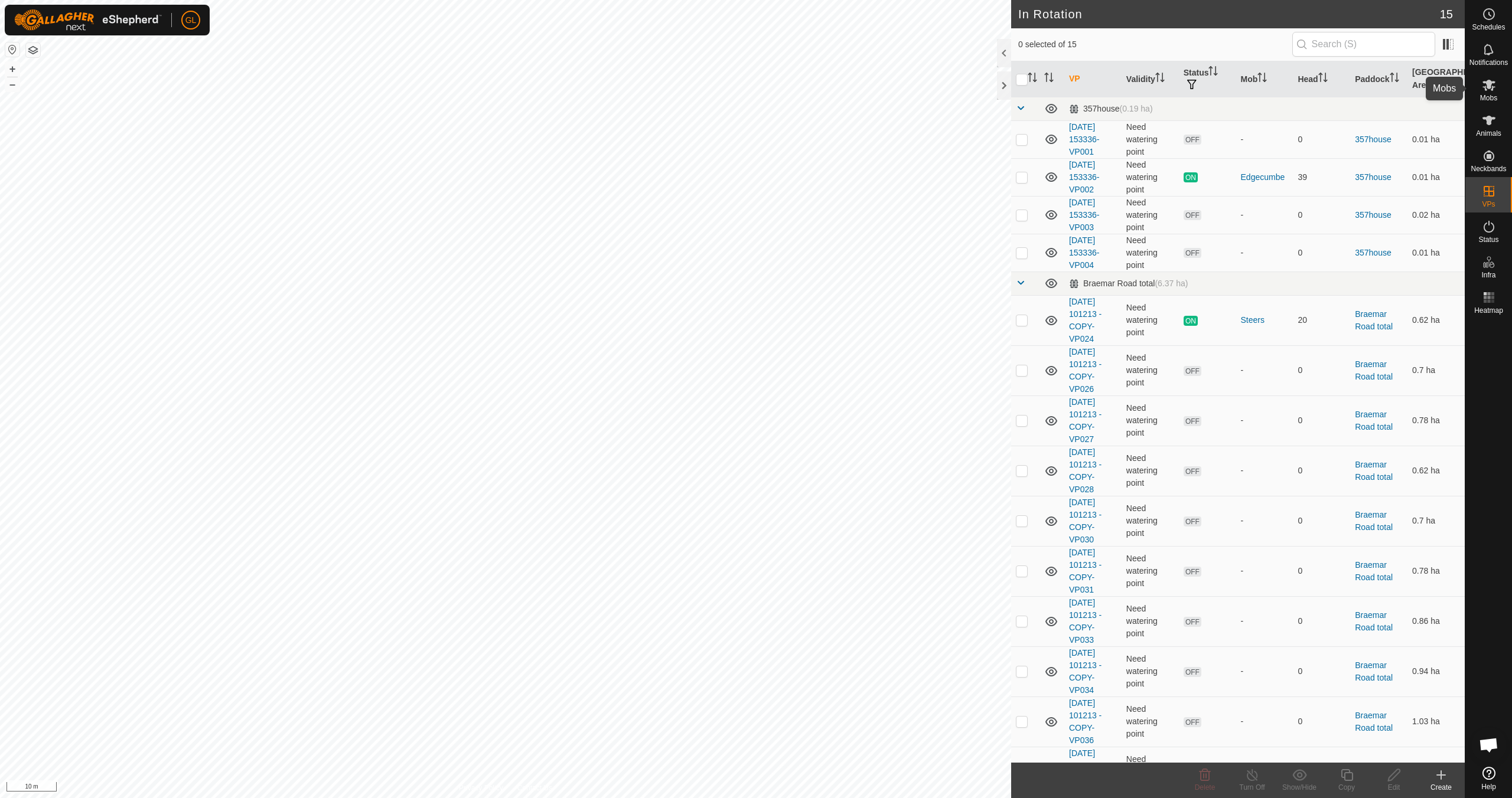
click at [1491, 94] on span "Mobs" at bounding box center [1489, 98] width 17 height 7
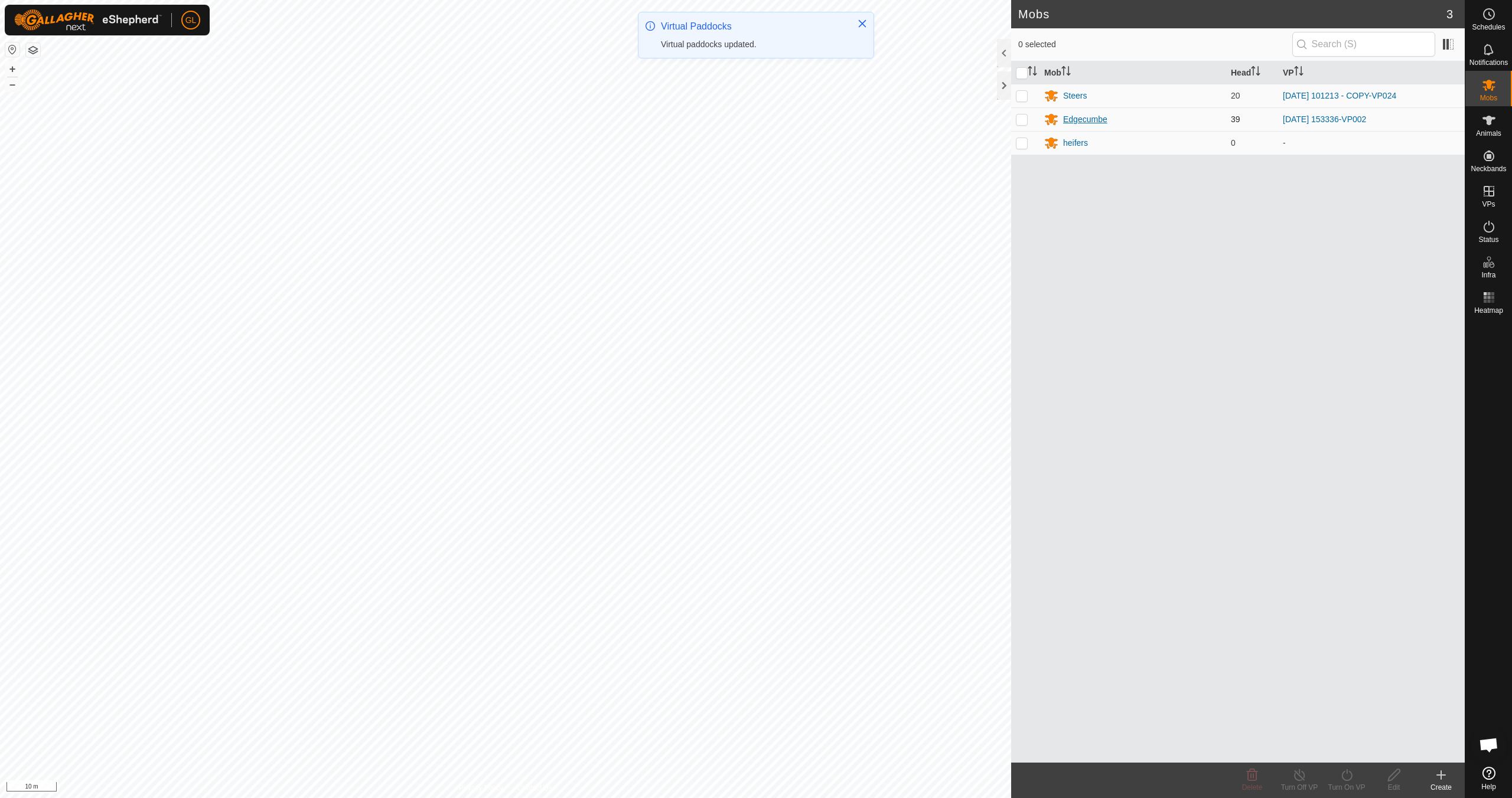
click at [1084, 119] on div "Edgecumbe" at bounding box center [1085, 119] width 44 height 13
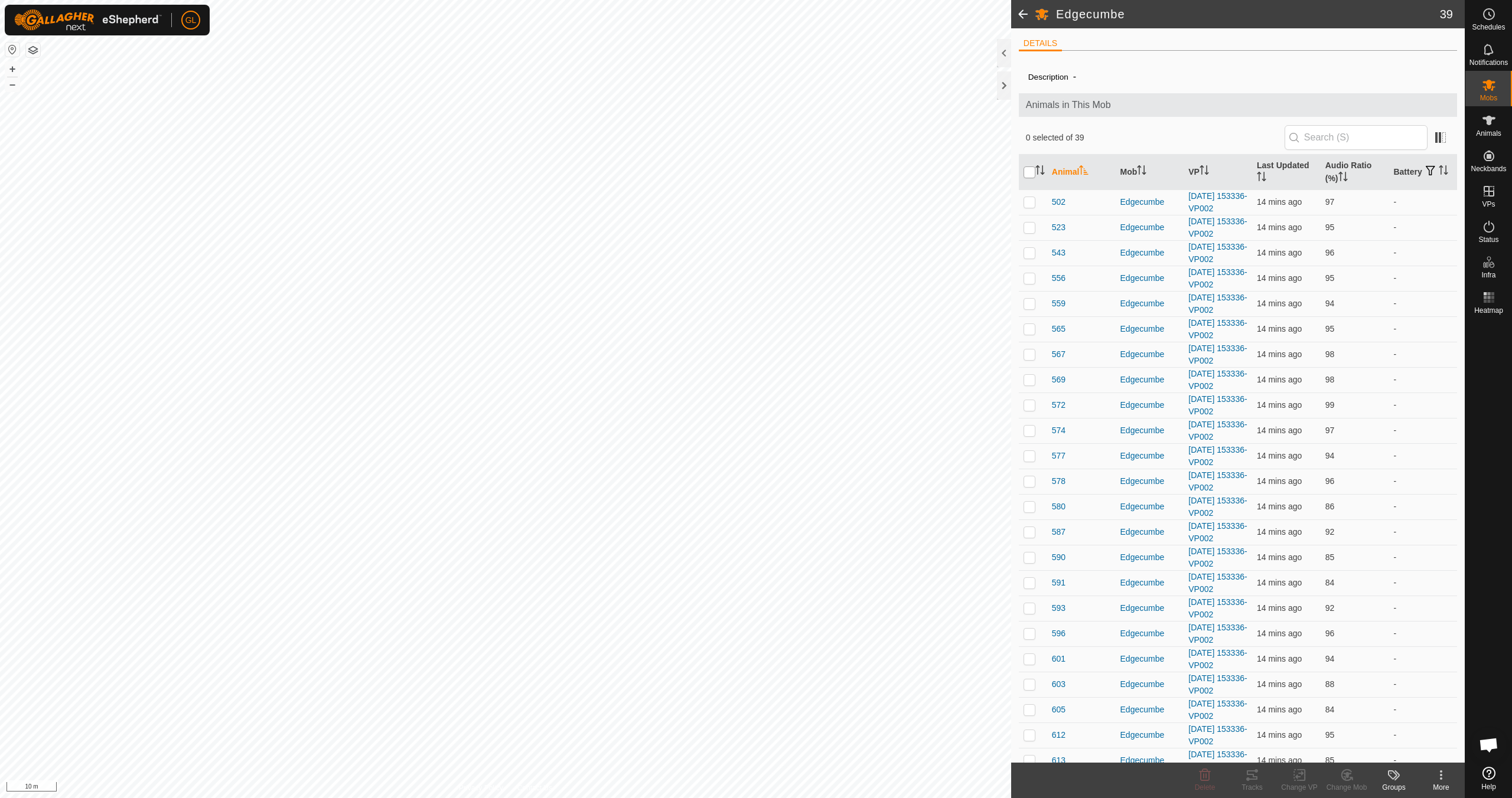
click at [1028, 171] on input "checkbox" at bounding box center [1029, 172] width 12 height 12
checkbox input "true"
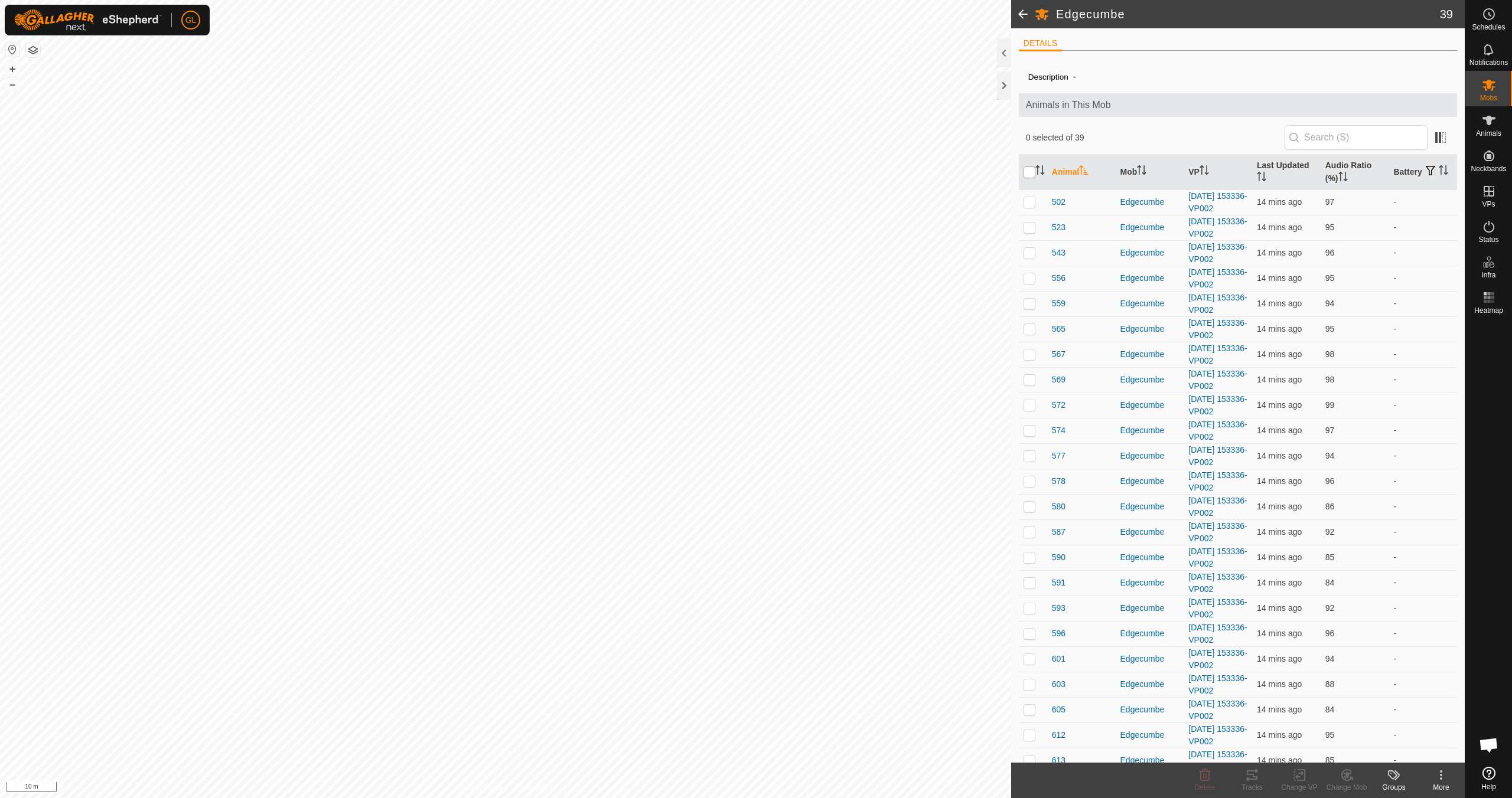
checkbox input "true"
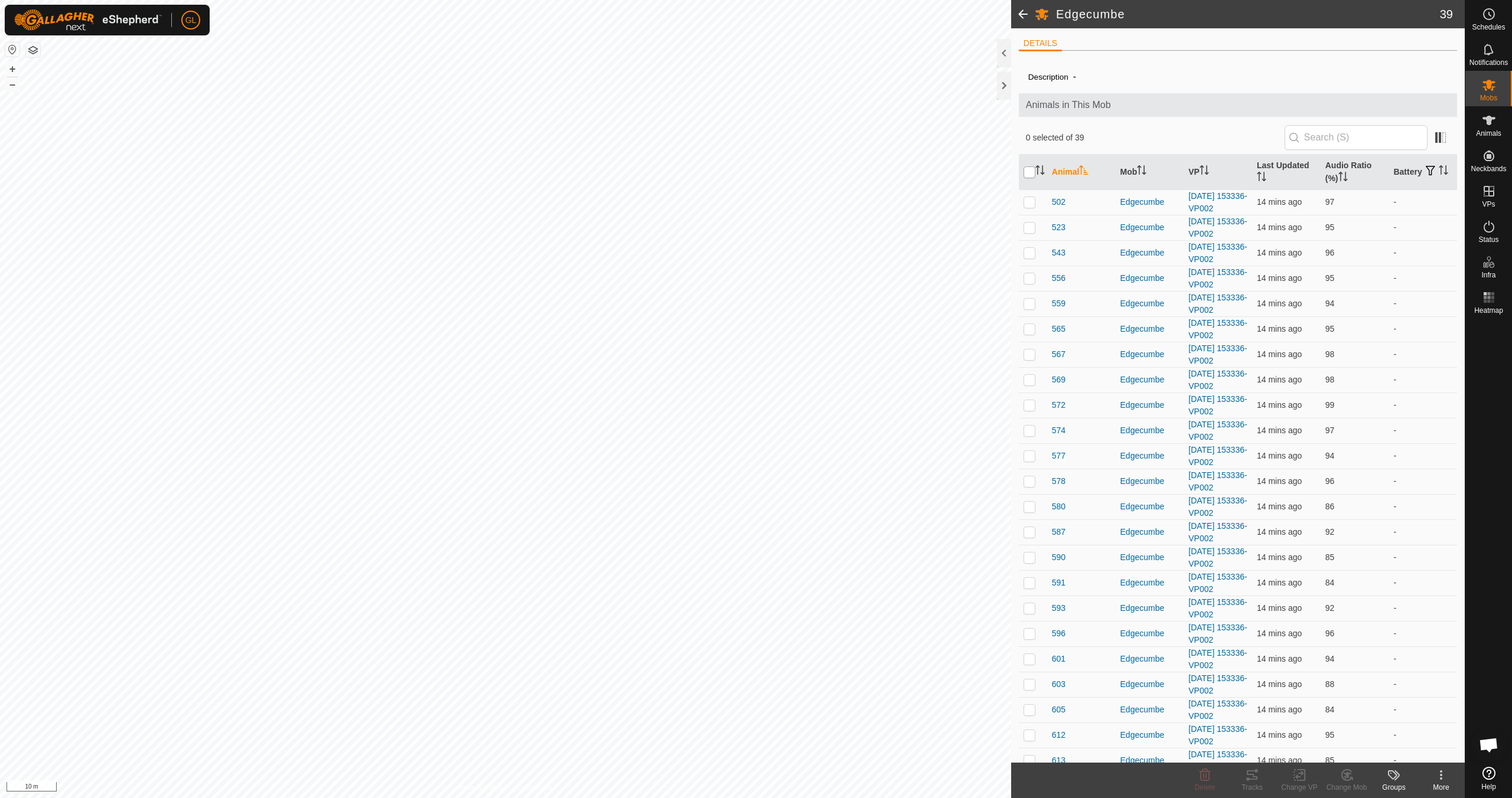
checkbox input "true"
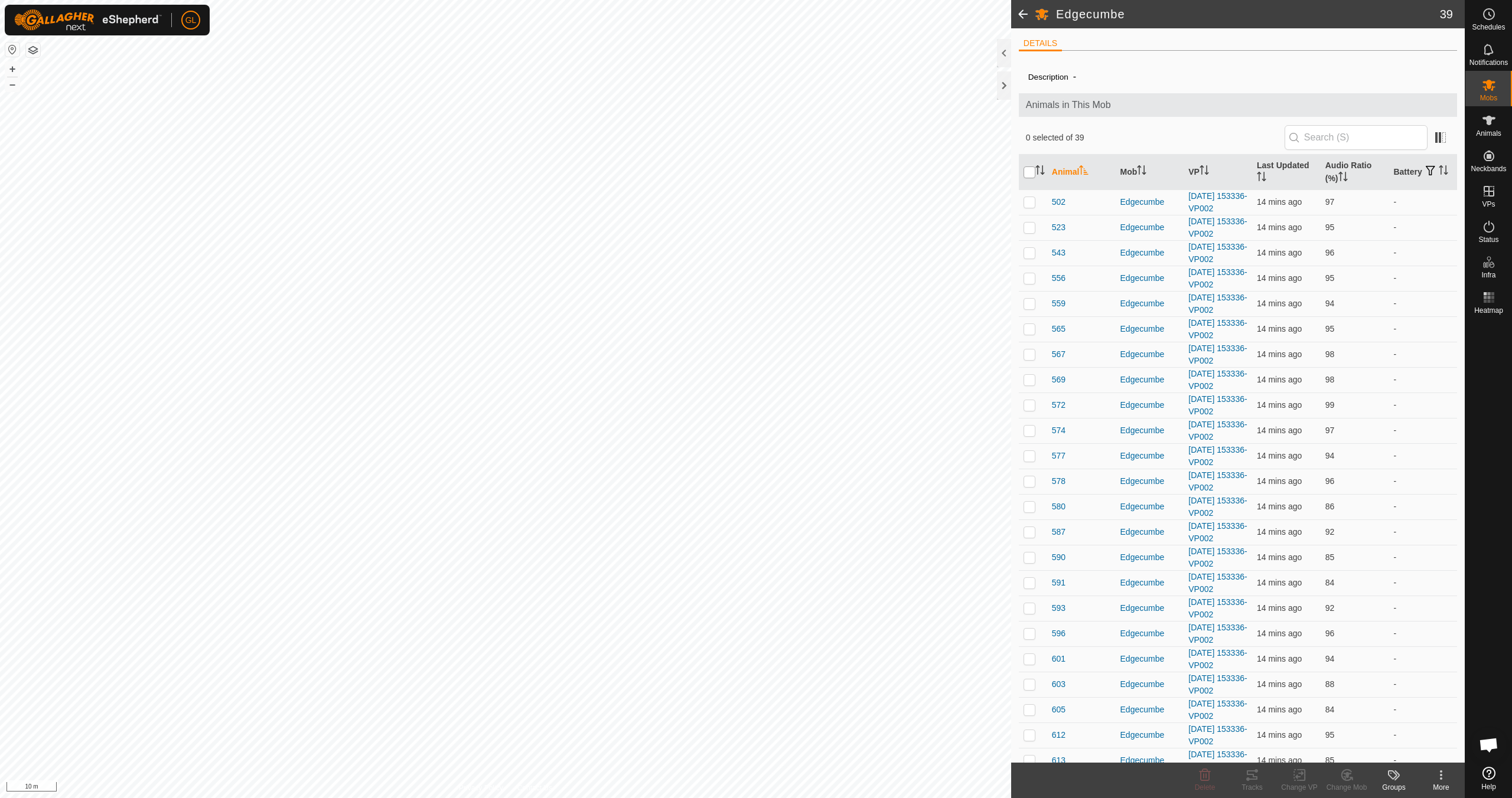
checkbox input "true"
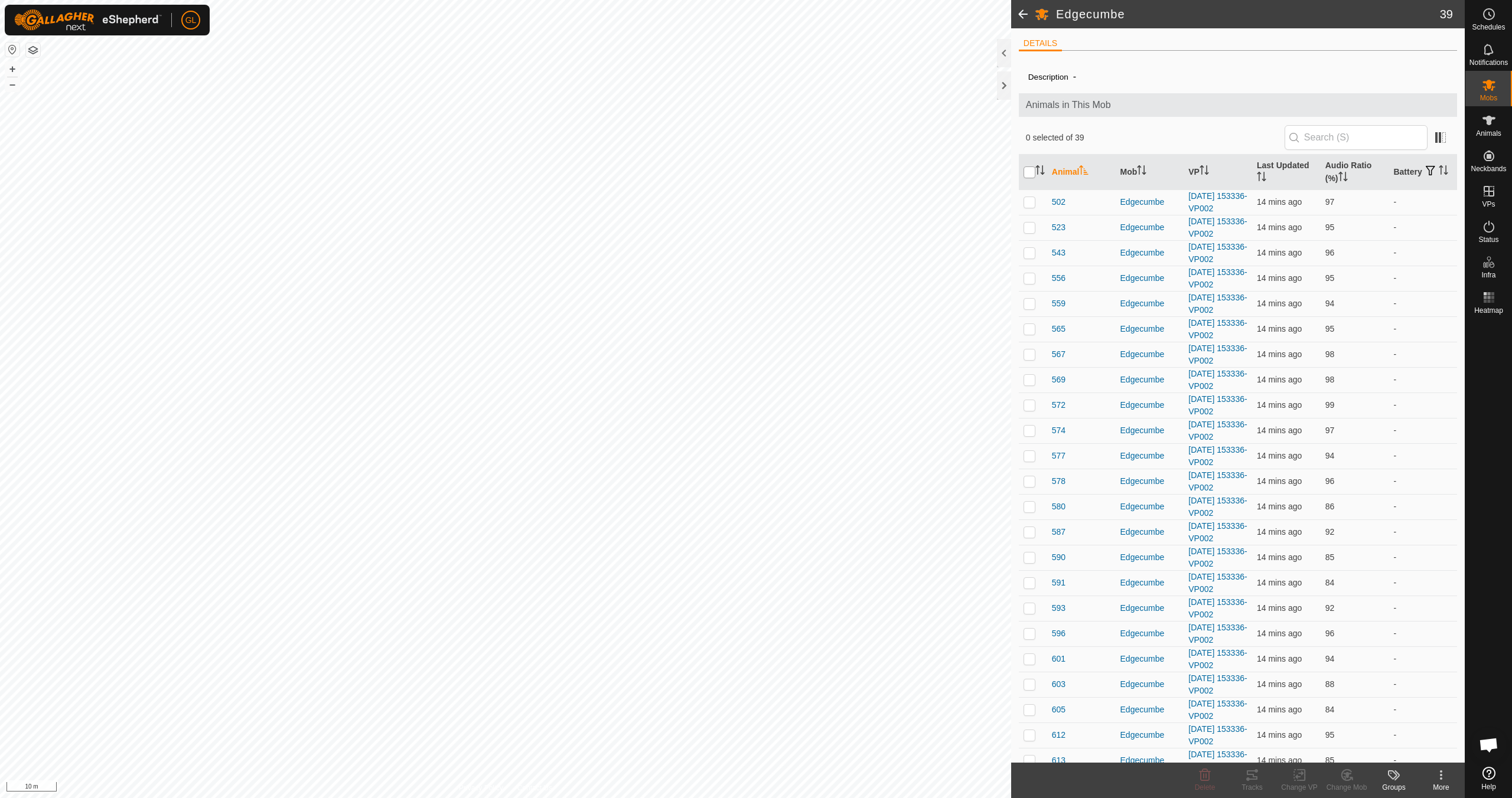
checkbox input "true"
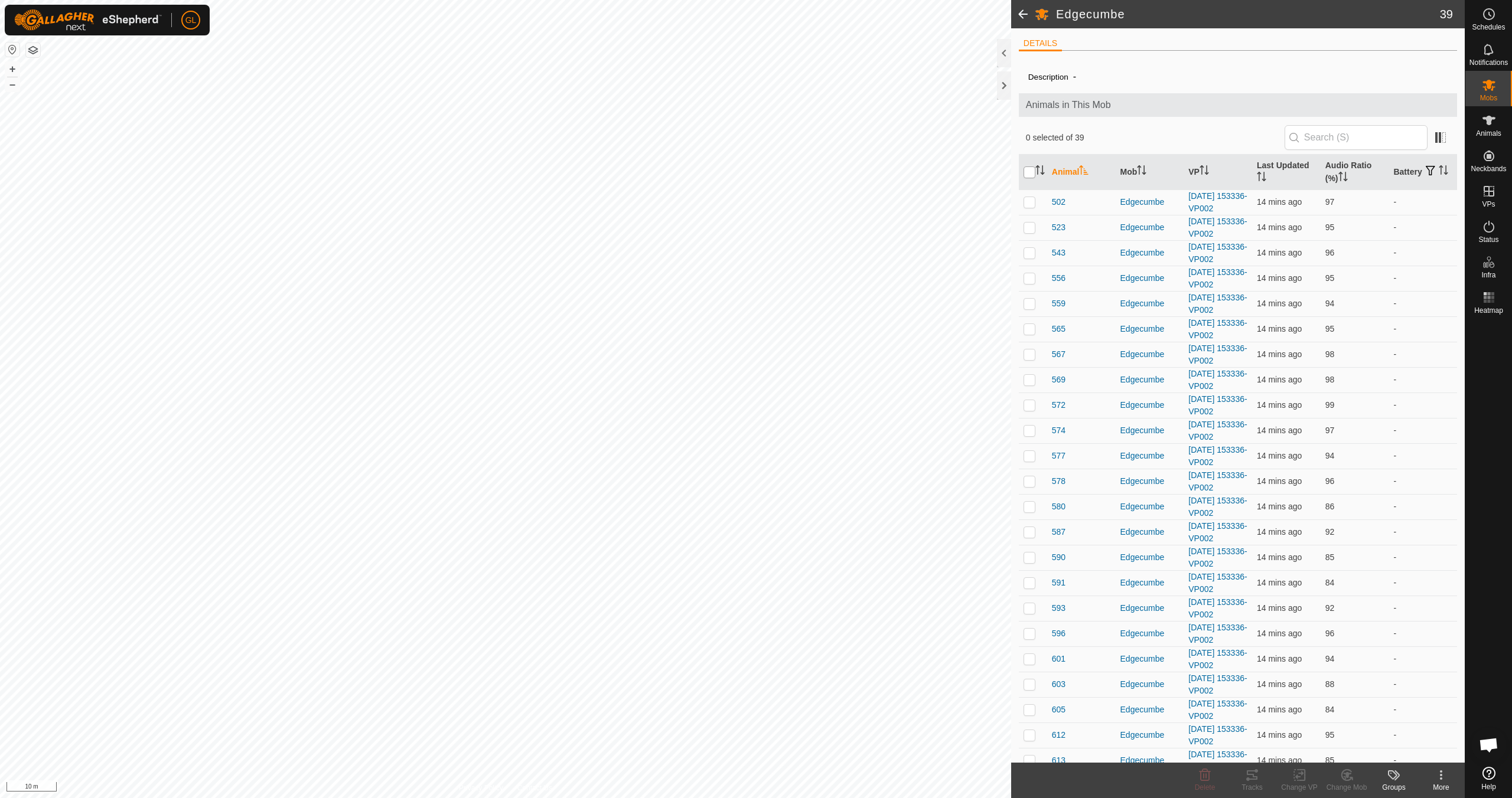
checkbox input "true"
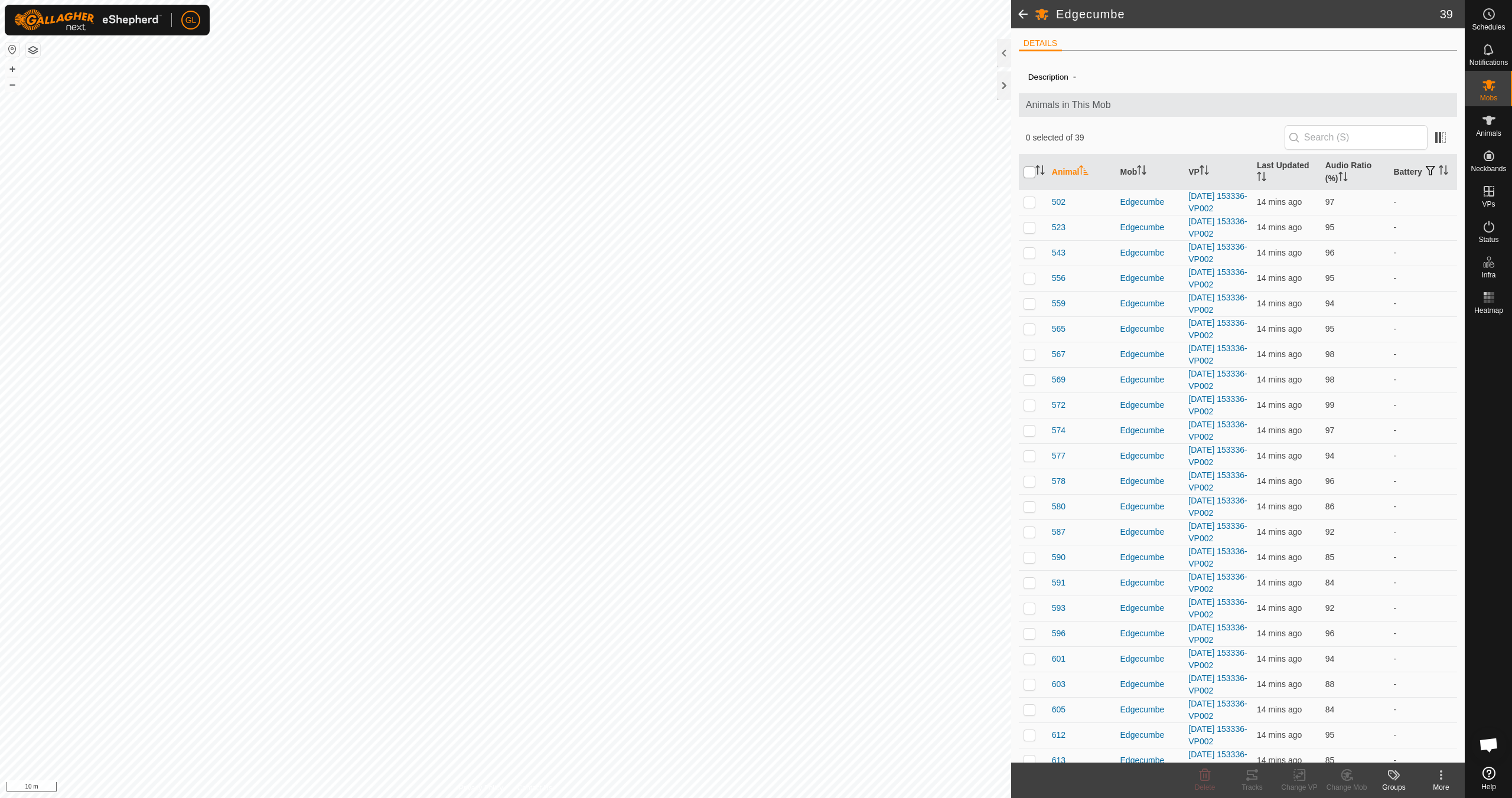
checkbox input "true"
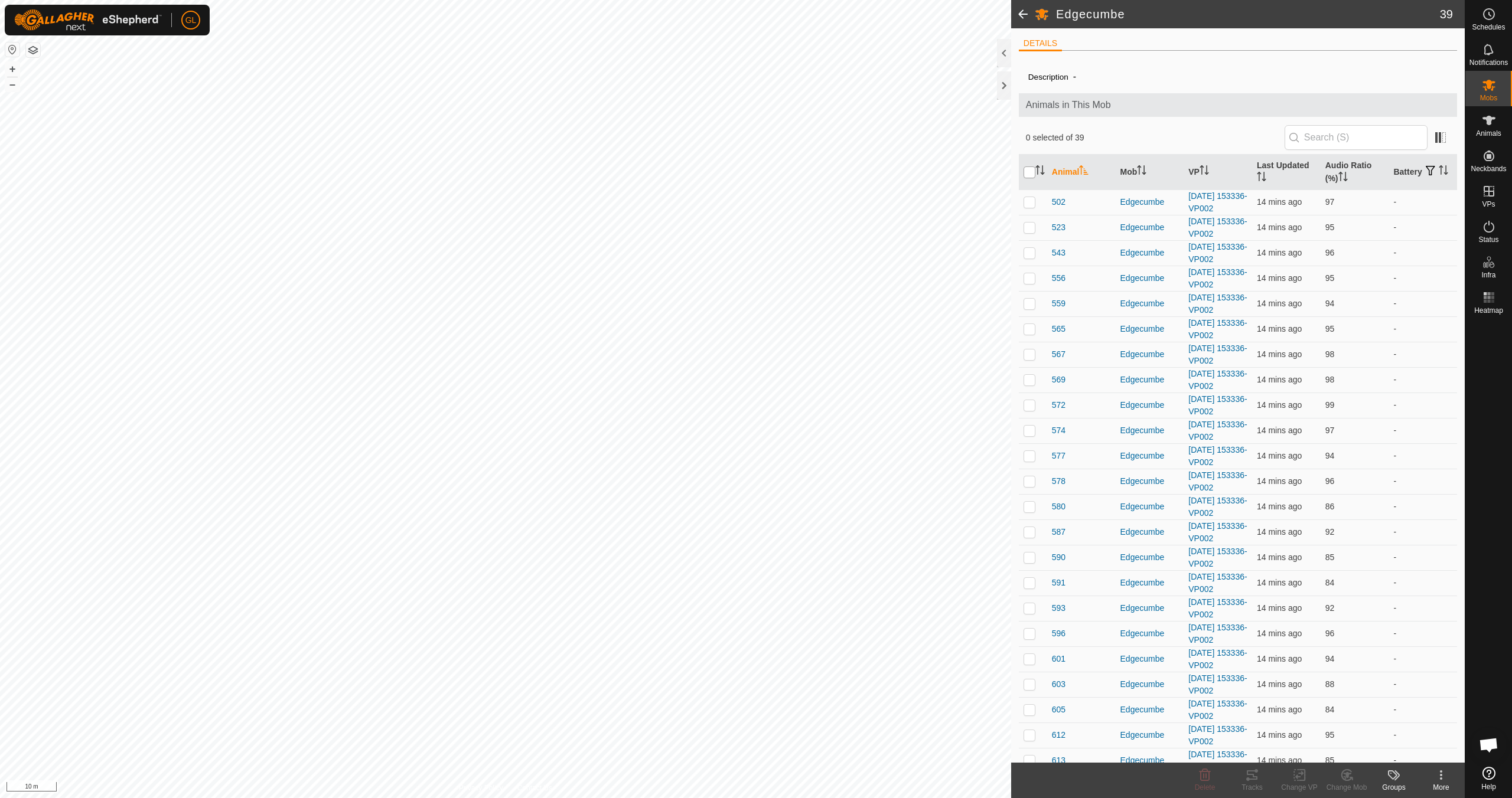
checkbox input "true"
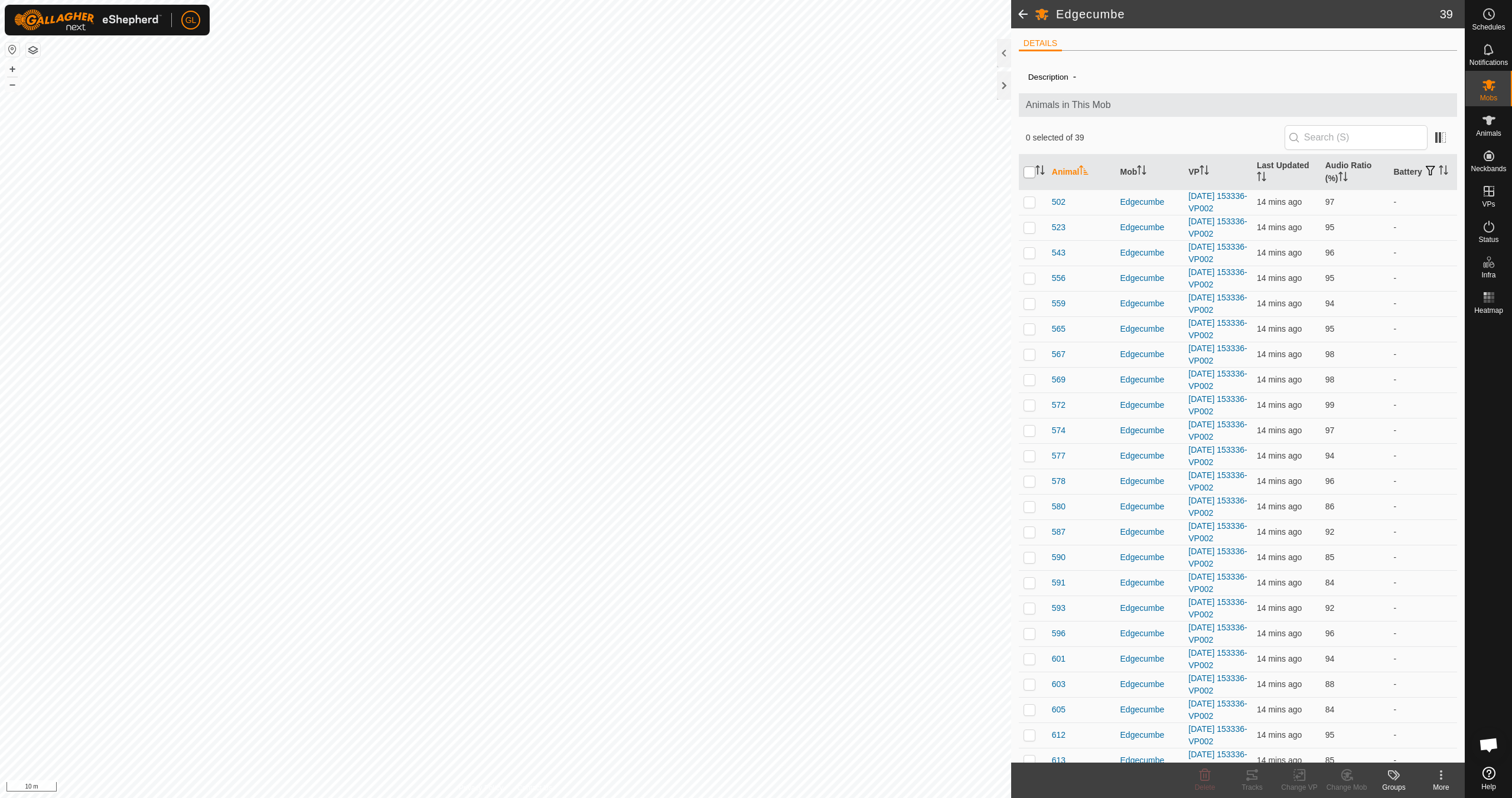
checkbox input "true"
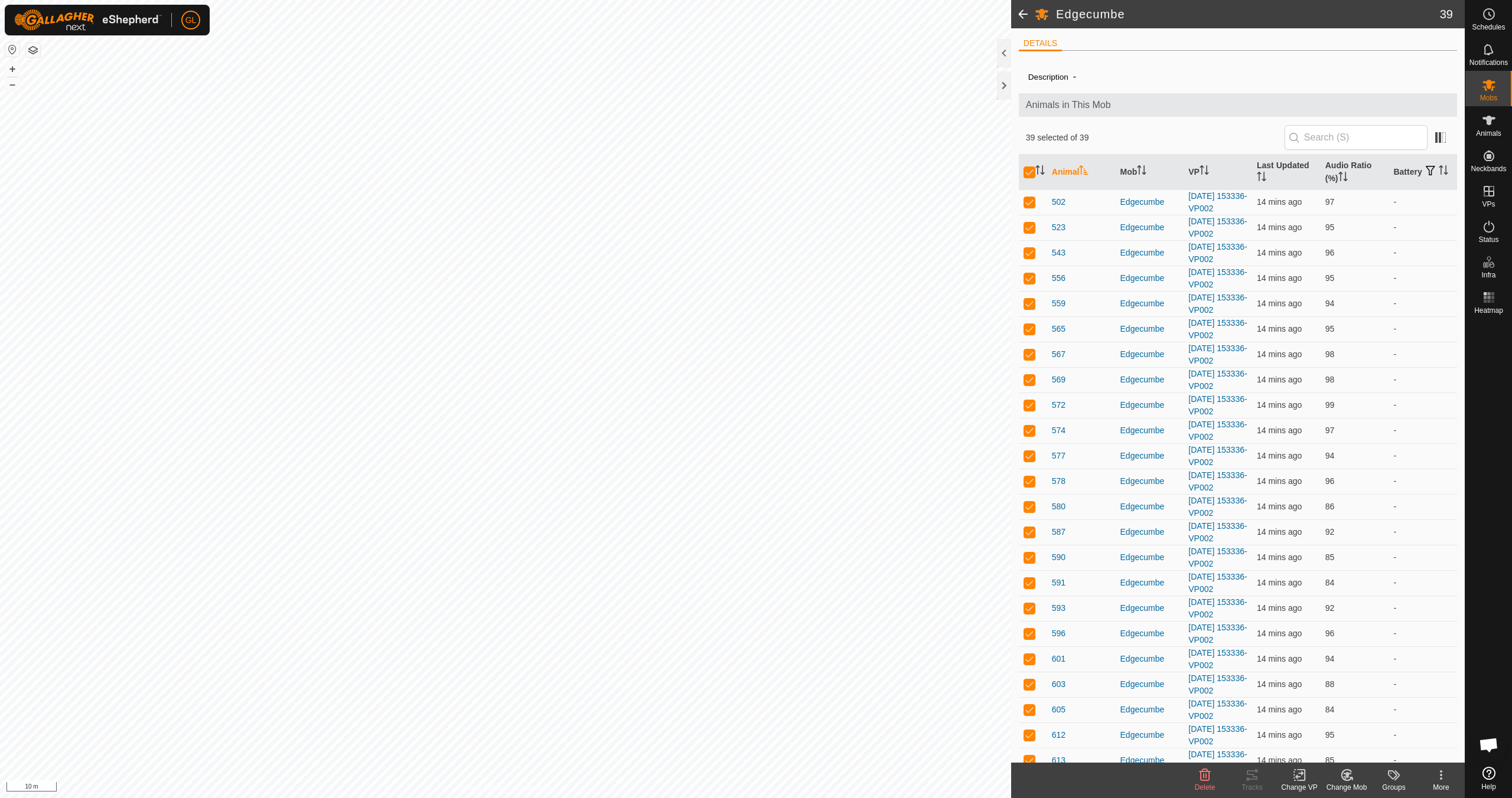
click at [1293, 779] on icon at bounding box center [1299, 775] width 15 height 14
click at [1326, 724] on link "Choose VP..." at bounding box center [1335, 725] width 117 height 24
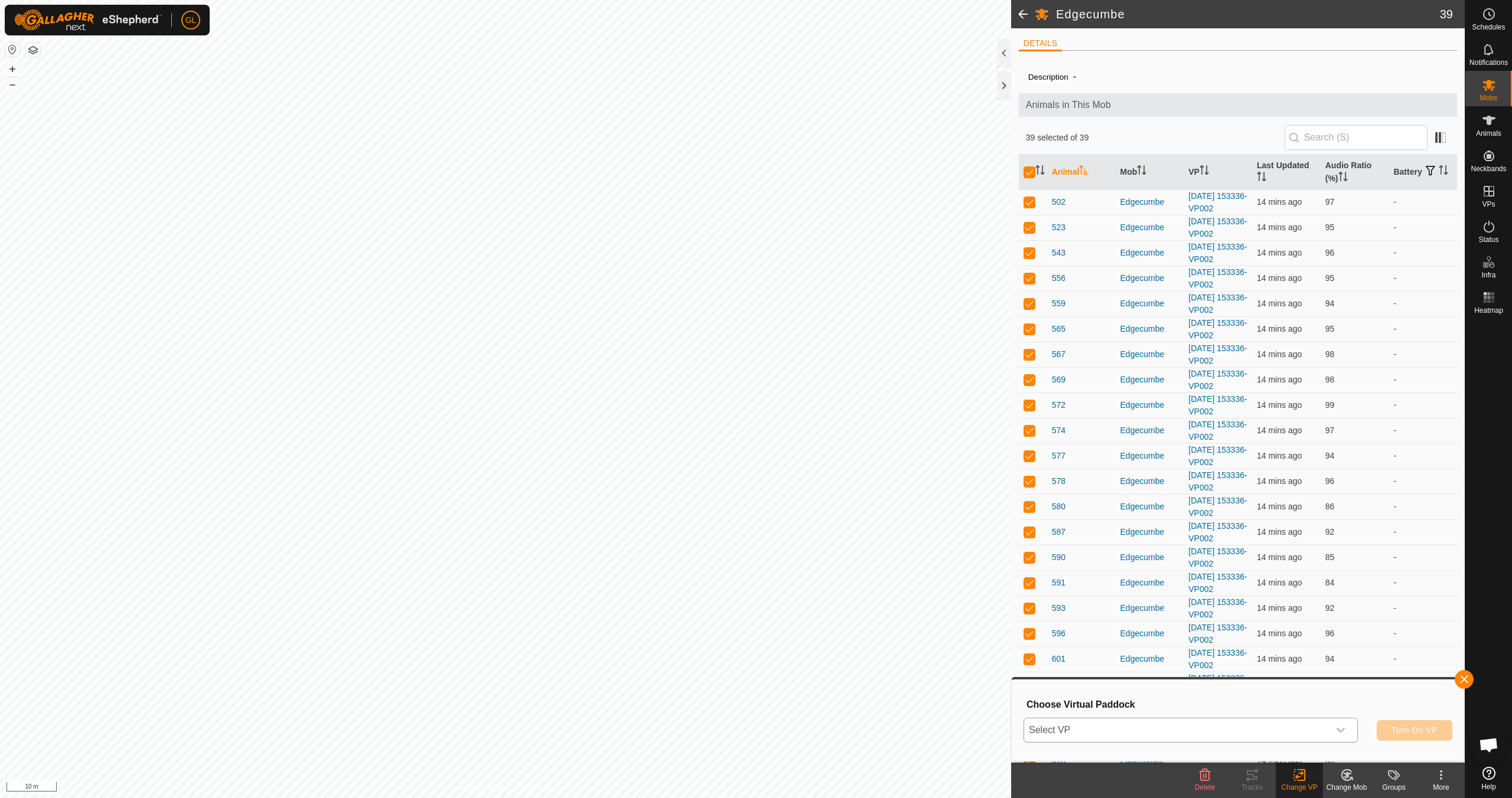
click at [1341, 729] on icon "dropdown trigger" at bounding box center [1341, 731] width 10 height 10
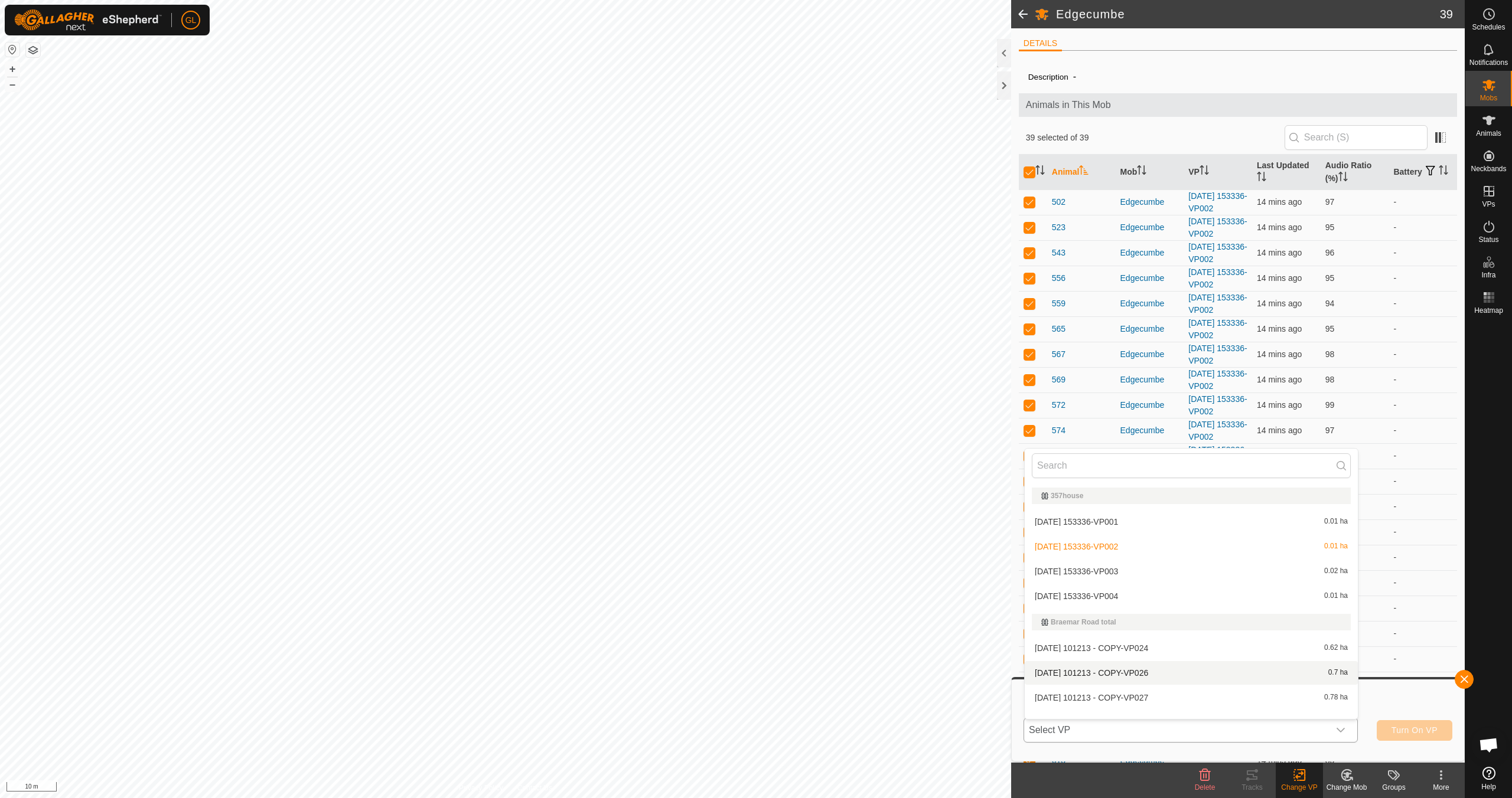
scroll to position [16, 0]
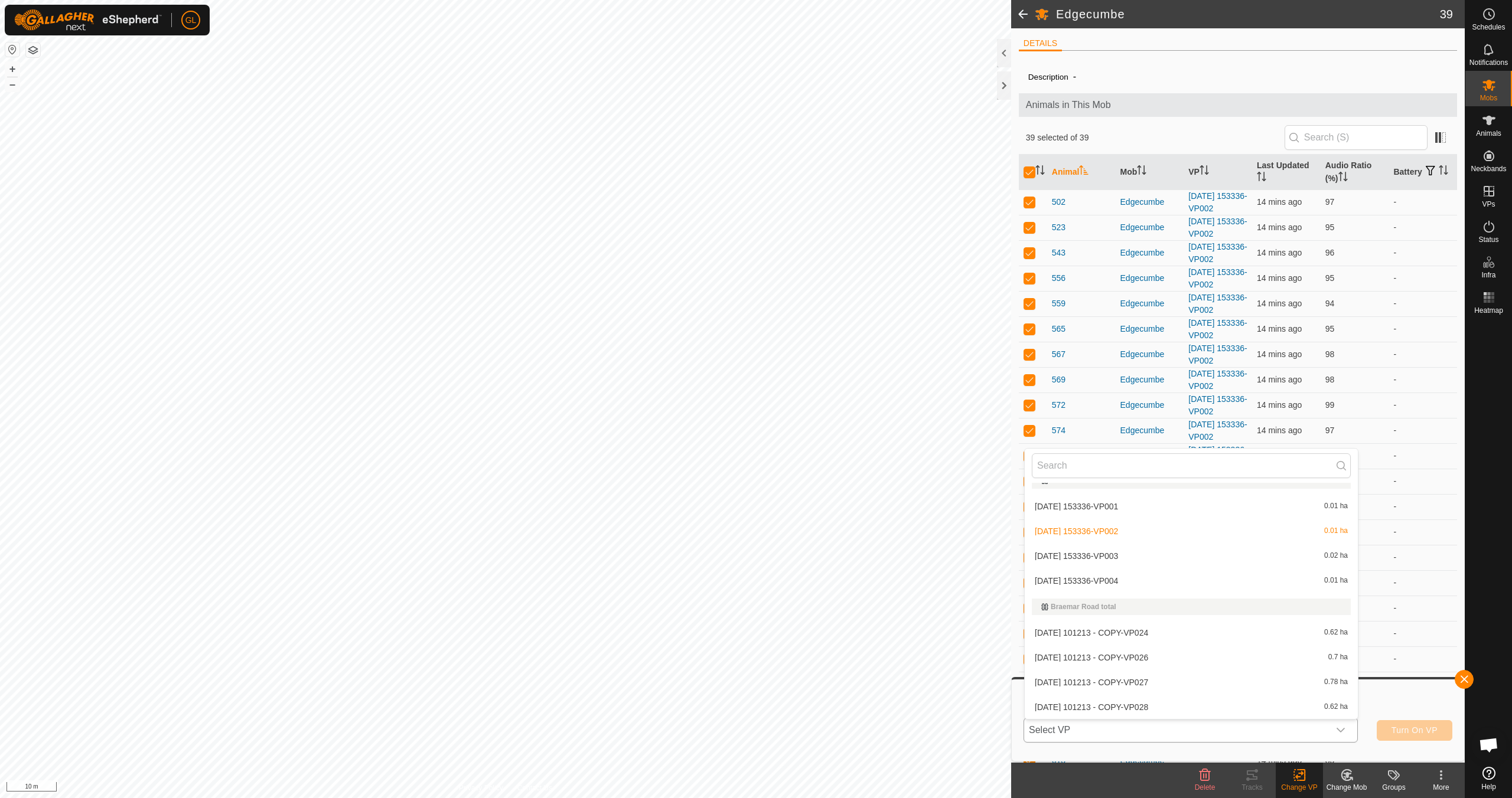
click at [1209, 577] on li "[DATE] 153336-VP004 0.01 ha" at bounding box center [1191, 581] width 333 height 24
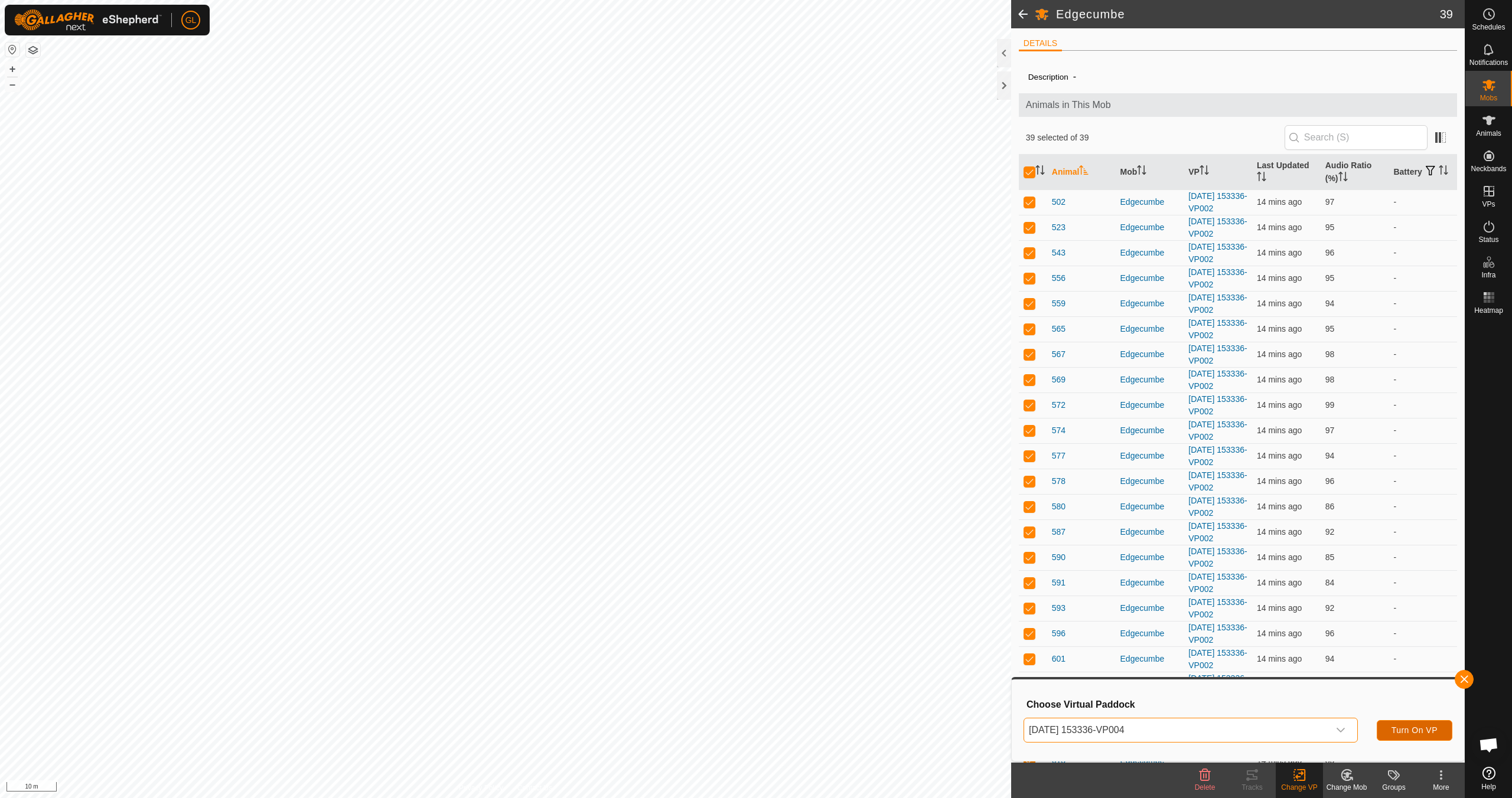
click at [1423, 728] on span "Turn On VP" at bounding box center [1414, 731] width 46 height 10
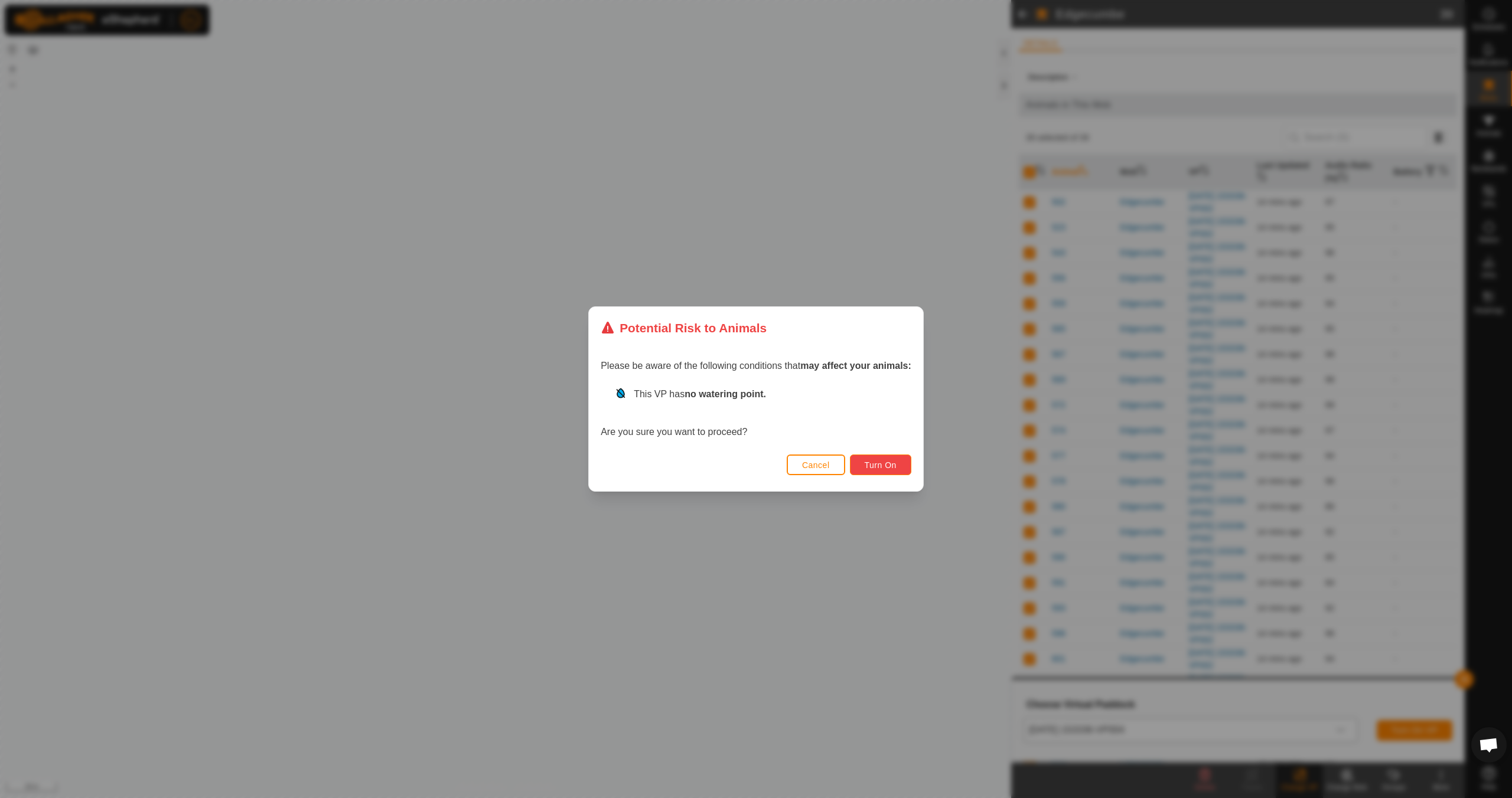
click at [875, 467] on span "Turn On" at bounding box center [880, 465] width 32 height 10
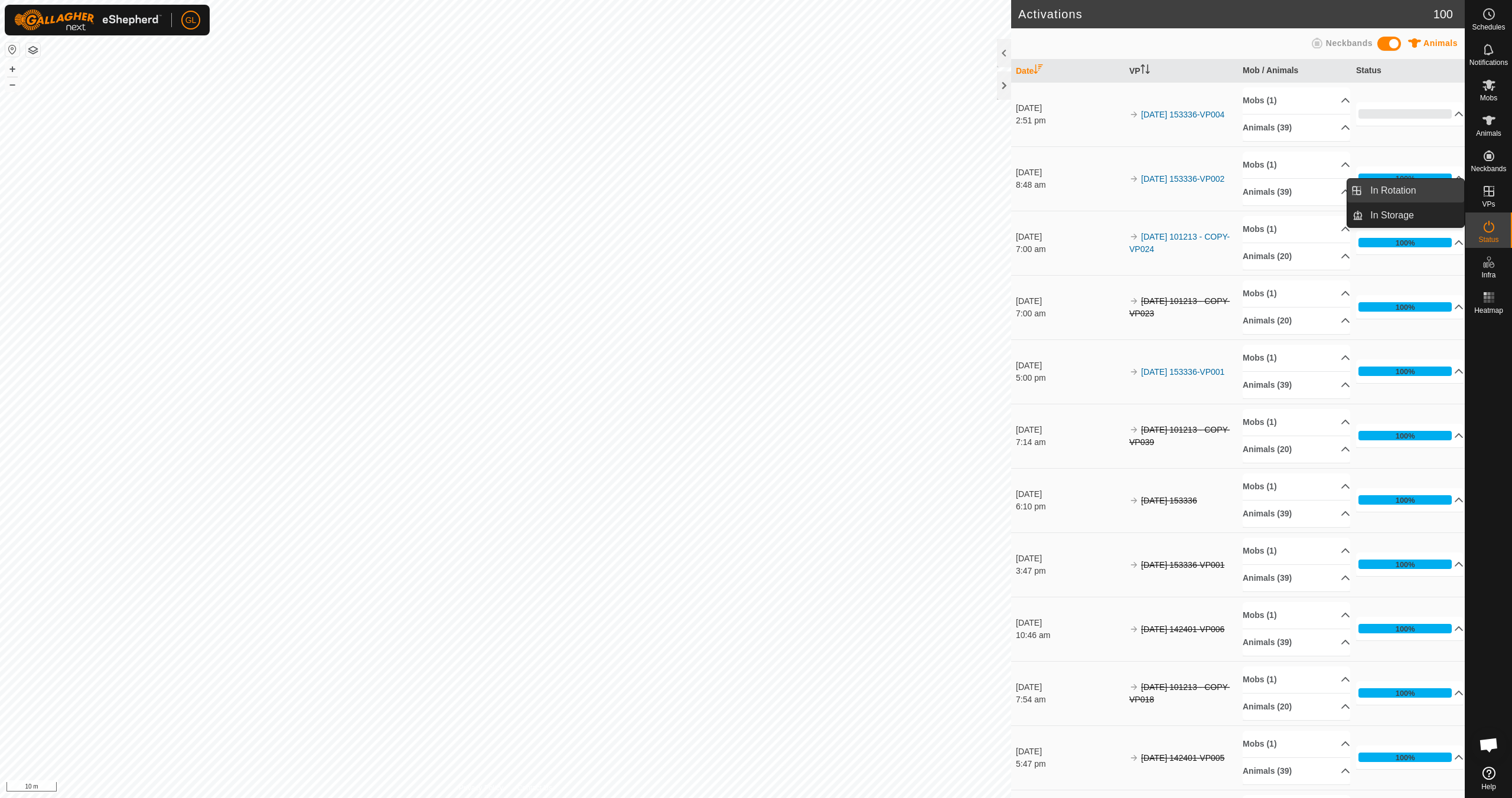
click at [1405, 192] on link "In Rotation" at bounding box center [1413, 191] width 101 height 24
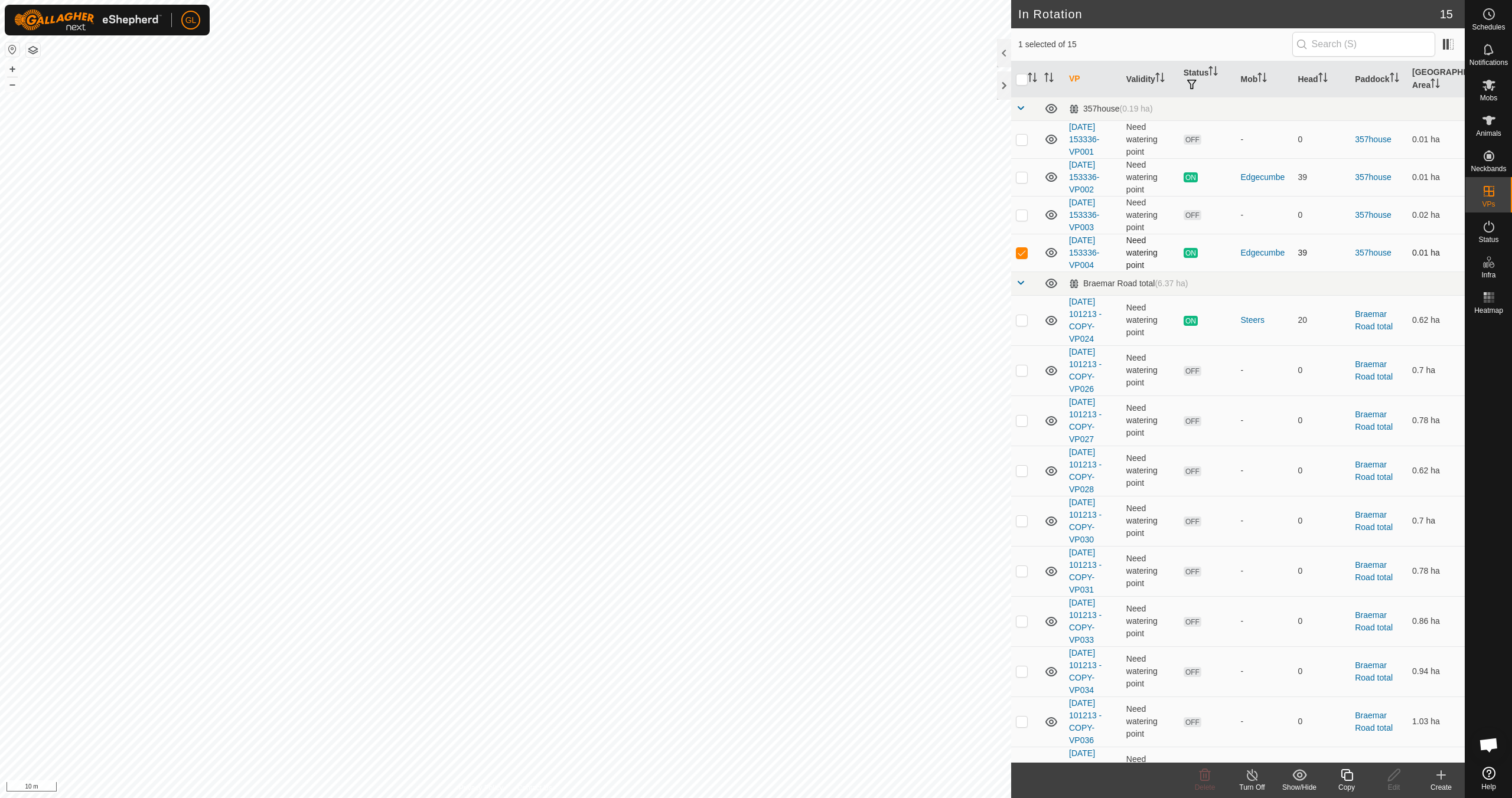
click at [1022, 254] on p-checkbox at bounding box center [1022, 252] width 12 height 10
checkbox input "false"
click at [1023, 140] on p-checkbox at bounding box center [1022, 140] width 12 height 10
click at [1202, 775] on icon at bounding box center [1205, 775] width 14 height 14
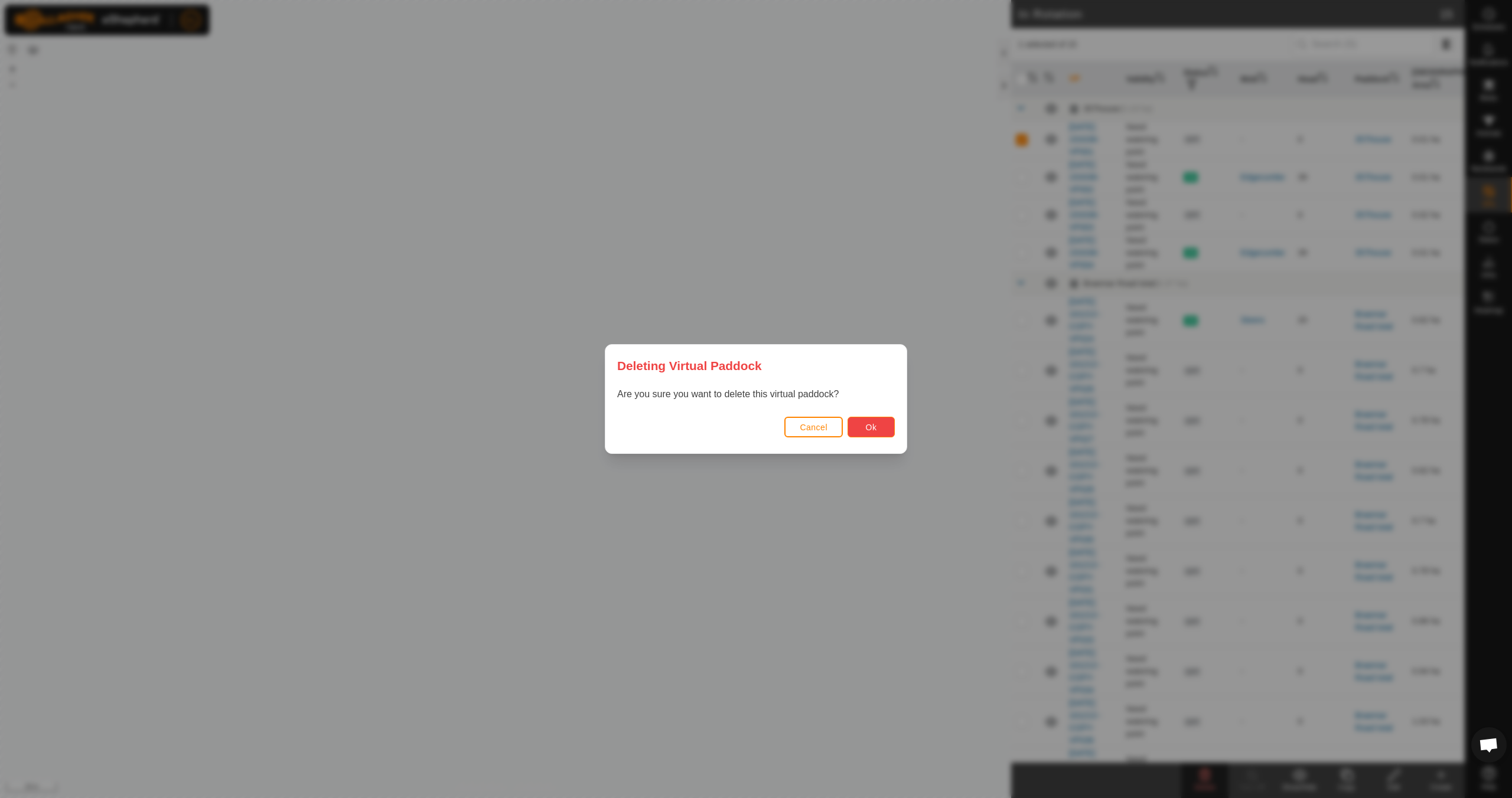
click at [863, 429] on button "Ok" at bounding box center [871, 427] width 47 height 21
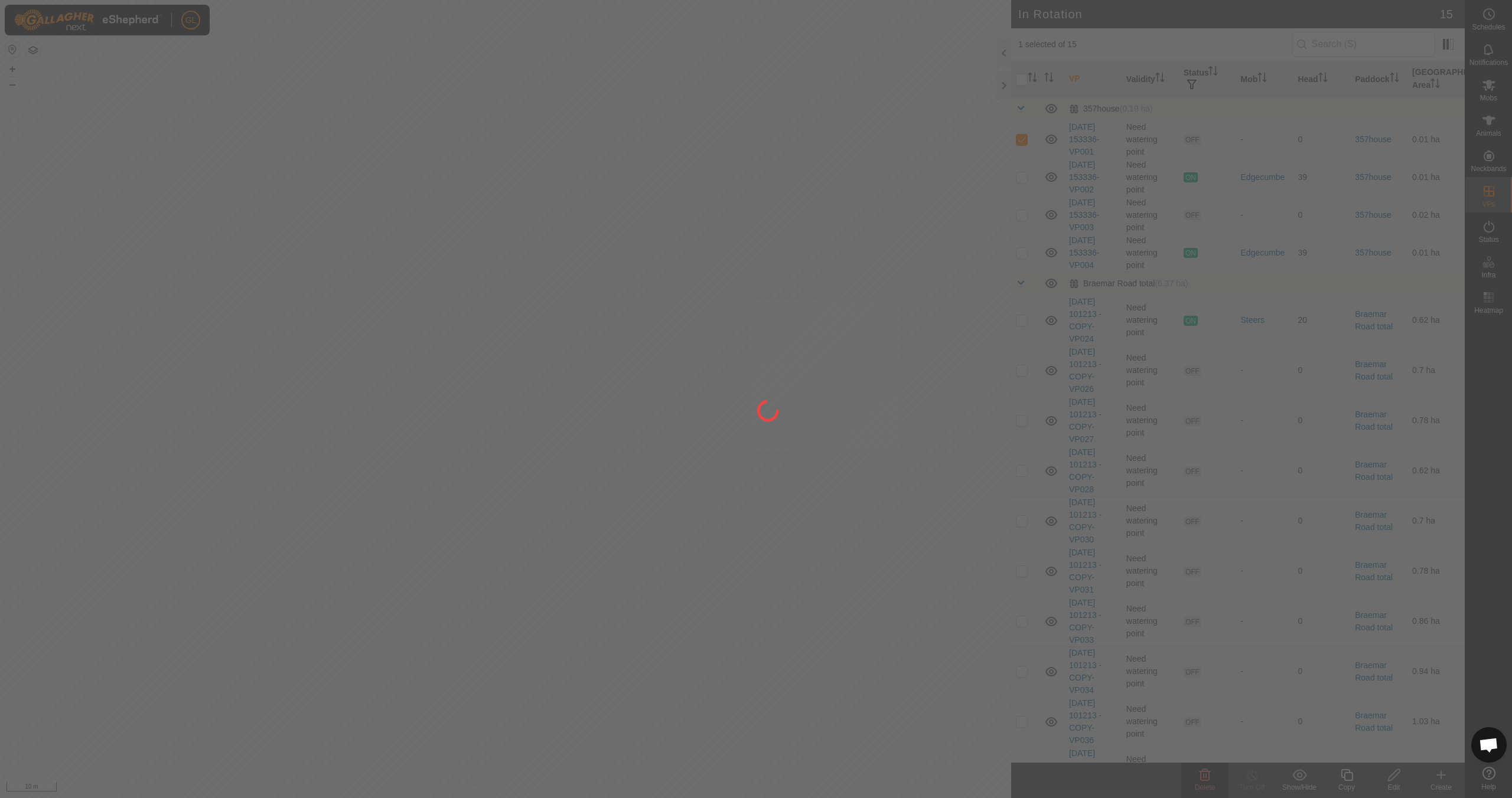
checkbox input "false"
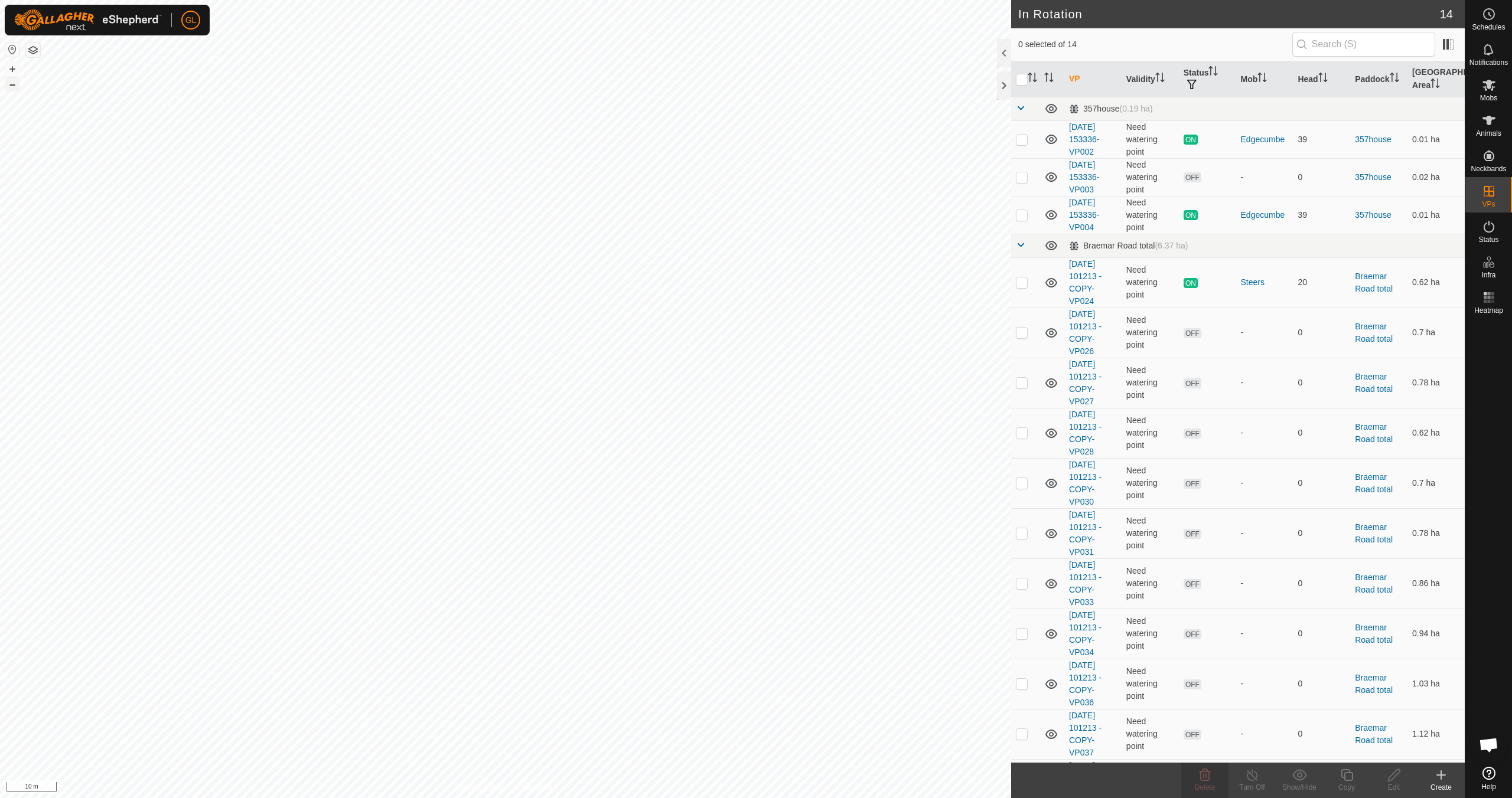
click at [11, 86] on button "–" at bounding box center [13, 85] width 14 height 14
click at [10, 83] on button "–" at bounding box center [13, 85] width 14 height 14
